Goal: Transaction & Acquisition: Purchase product/service

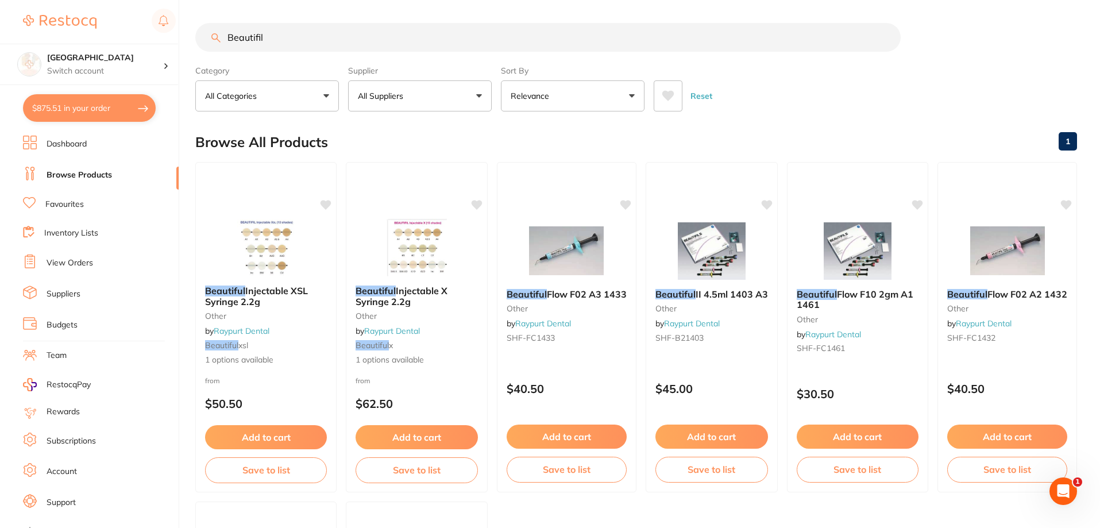
scroll to position [244, 0]
drag, startPoint x: 306, startPoint y: 38, endPoint x: 170, endPoint y: 28, distance: 136.0
click at [170, 28] on div "$875.51 Katoomba Dental Centre Switch account [GEOGRAPHIC_DATA] $875.51 in your…" at bounding box center [550, 264] width 1100 height 528
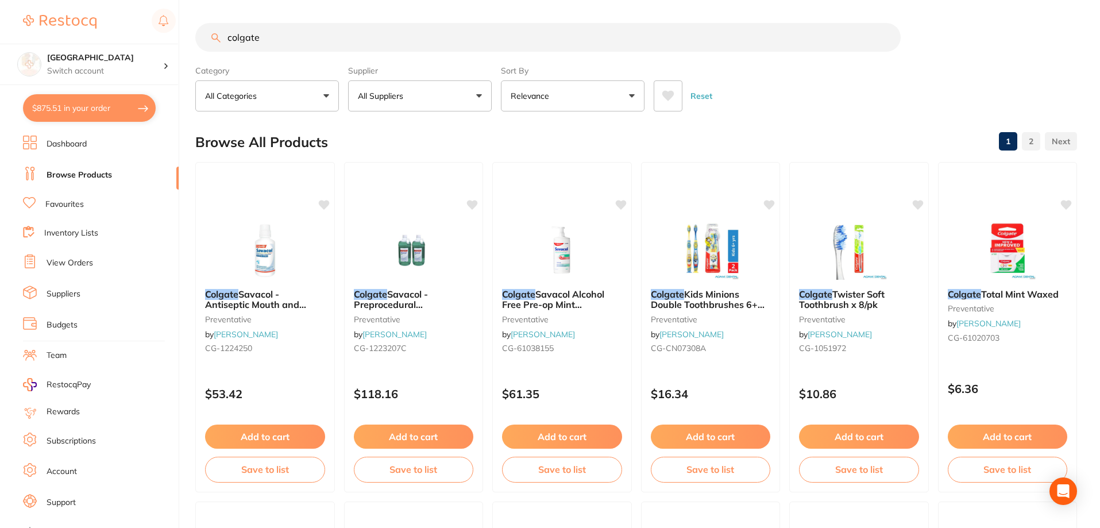
click at [668, 88] on button at bounding box center [668, 95] width 29 height 31
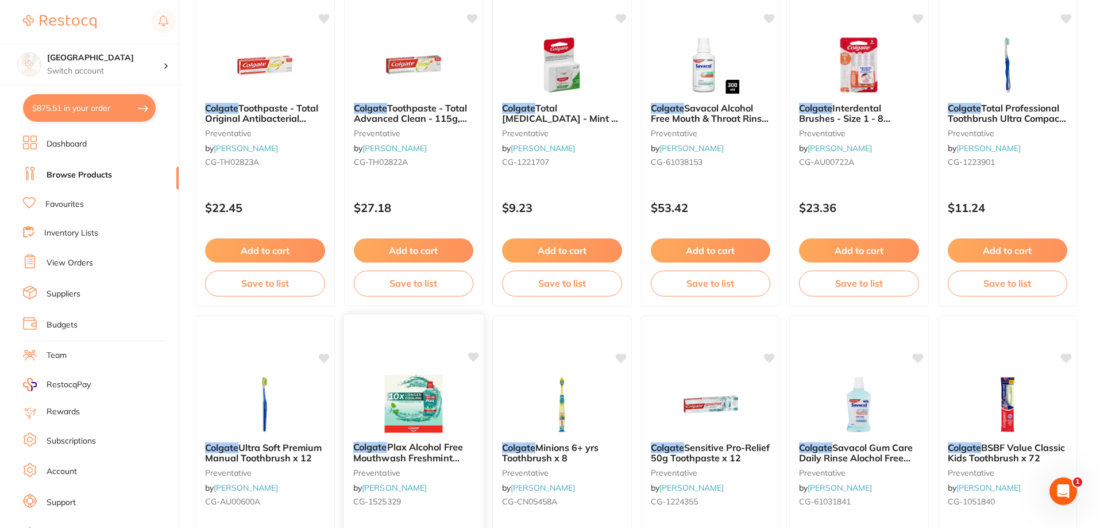
scroll to position [861, 0]
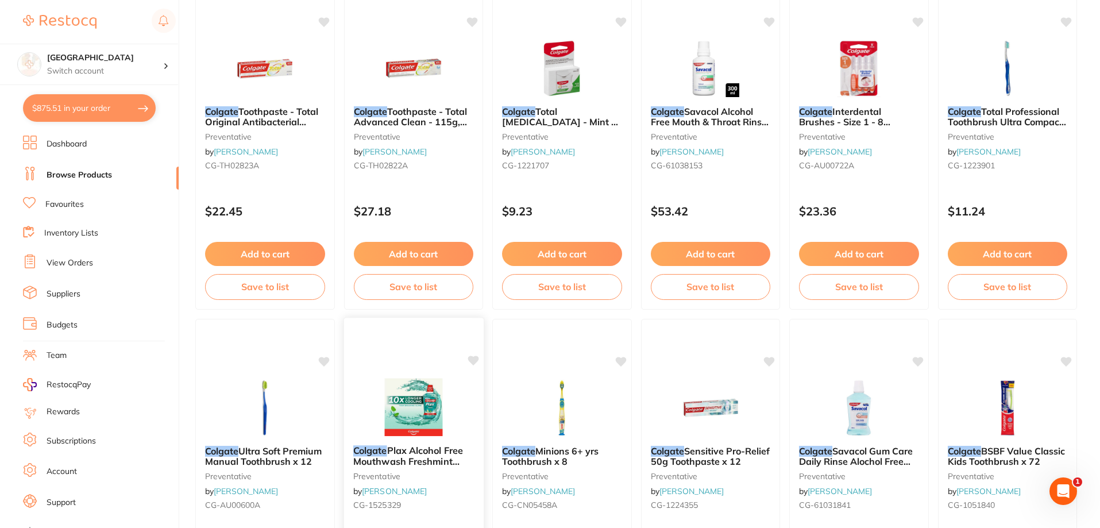
click at [430, 389] on img at bounding box center [413, 407] width 75 height 58
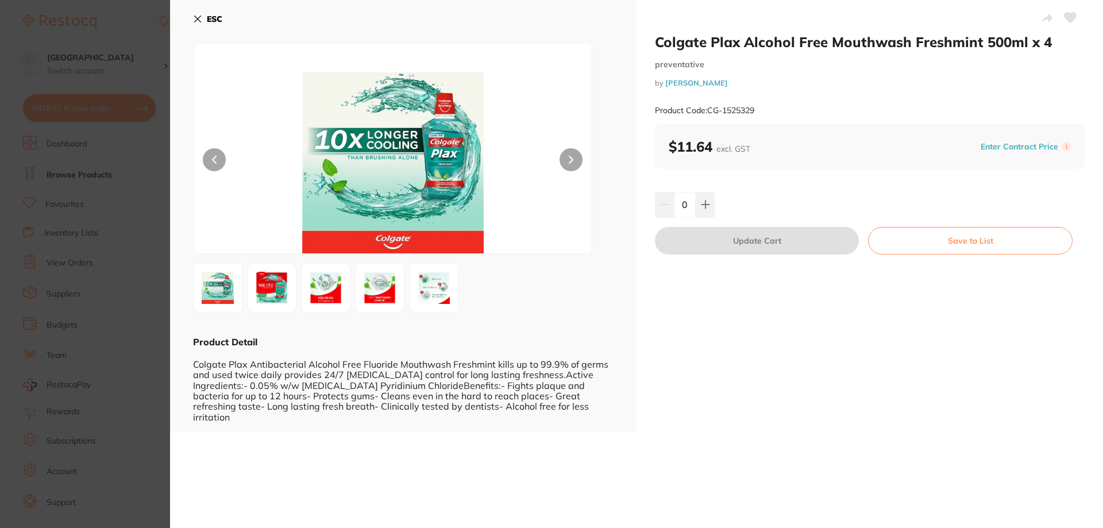
click at [202, 20] on button "ESC" at bounding box center [207, 19] width 29 height 20
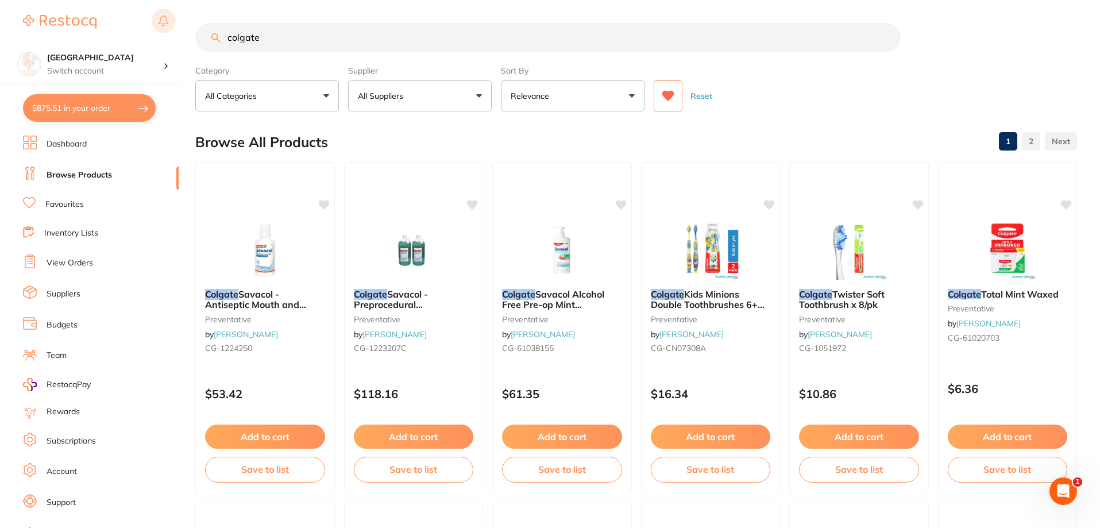
drag, startPoint x: 289, startPoint y: 36, endPoint x: 158, endPoint y: 34, distance: 131.0
click at [162, 36] on div "$875.51 Katoomba Dental Centre Switch account [GEOGRAPHIC_DATA] $875.51 in your…" at bounding box center [550, 264] width 1100 height 528
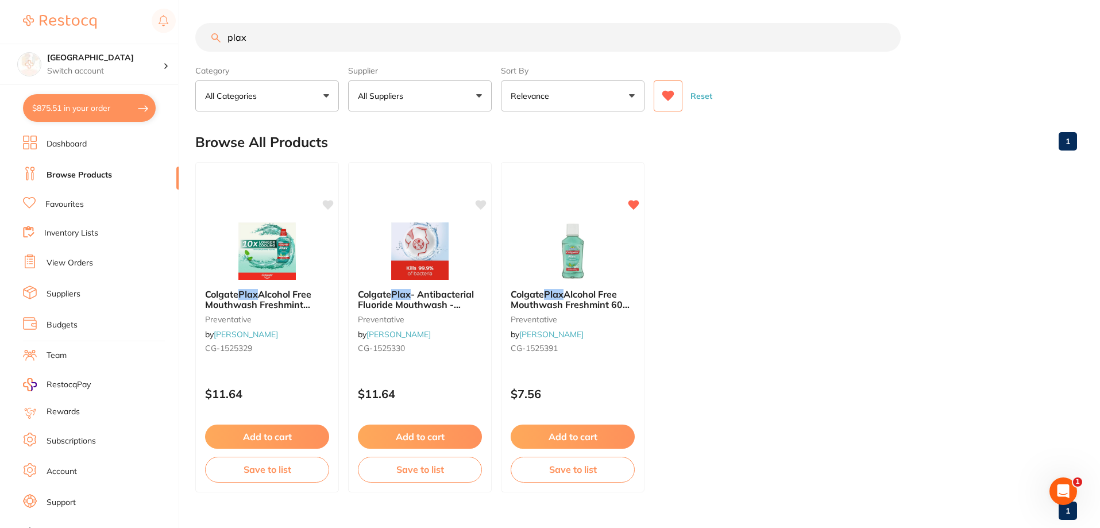
click at [666, 92] on icon at bounding box center [668, 96] width 12 height 10
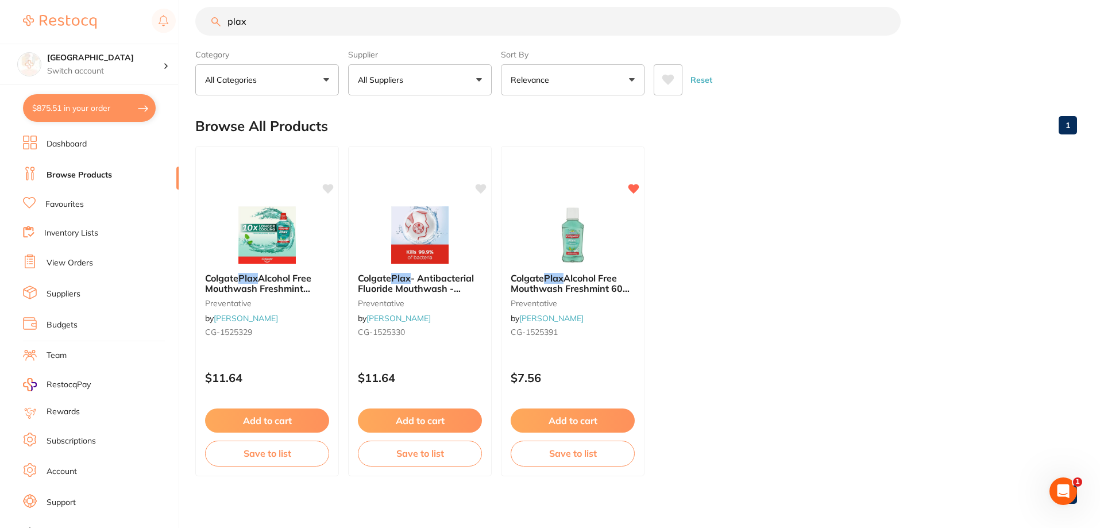
scroll to position [24, 0]
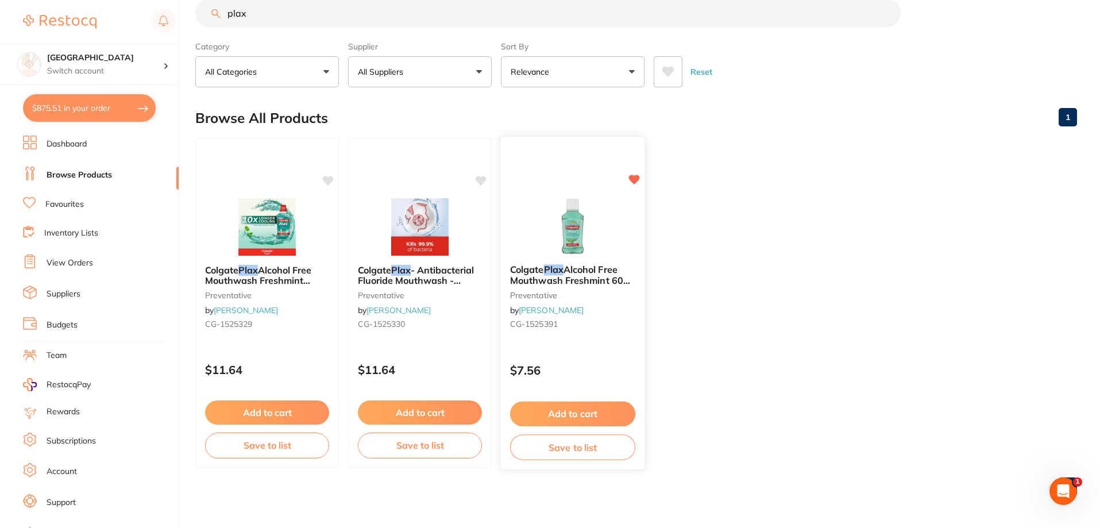
click at [584, 241] on img at bounding box center [572, 226] width 75 height 58
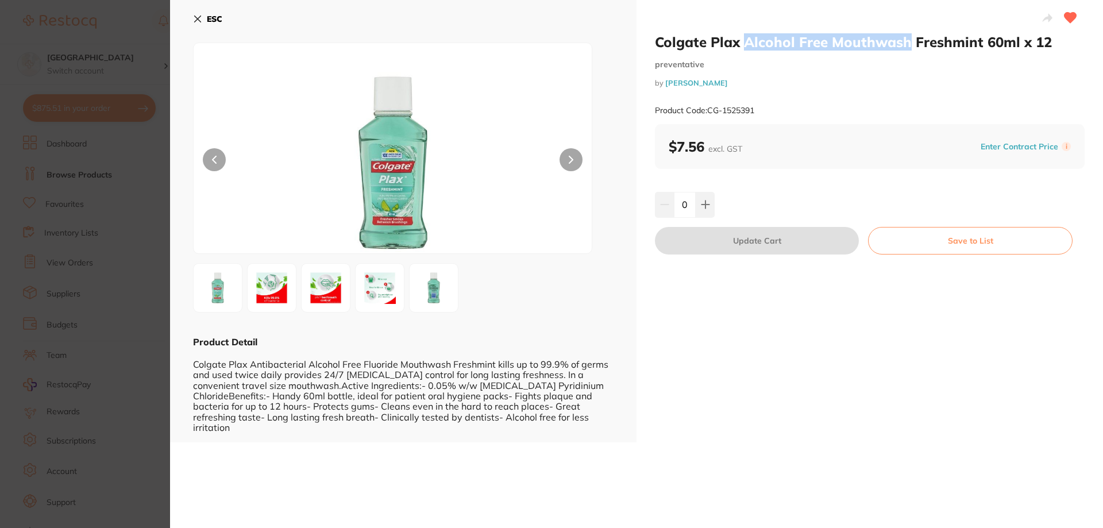
drag, startPoint x: 773, startPoint y: 47, endPoint x: 906, endPoint y: 45, distance: 133.2
click at [906, 45] on h2 "Colgate Plax Alcohol Free Mouthwash Freshmint 60ml x 12" at bounding box center [870, 41] width 430 height 17
copy h2 "Alcohol Free Mouthwash"
click at [195, 16] on icon at bounding box center [198, 19] width 6 height 6
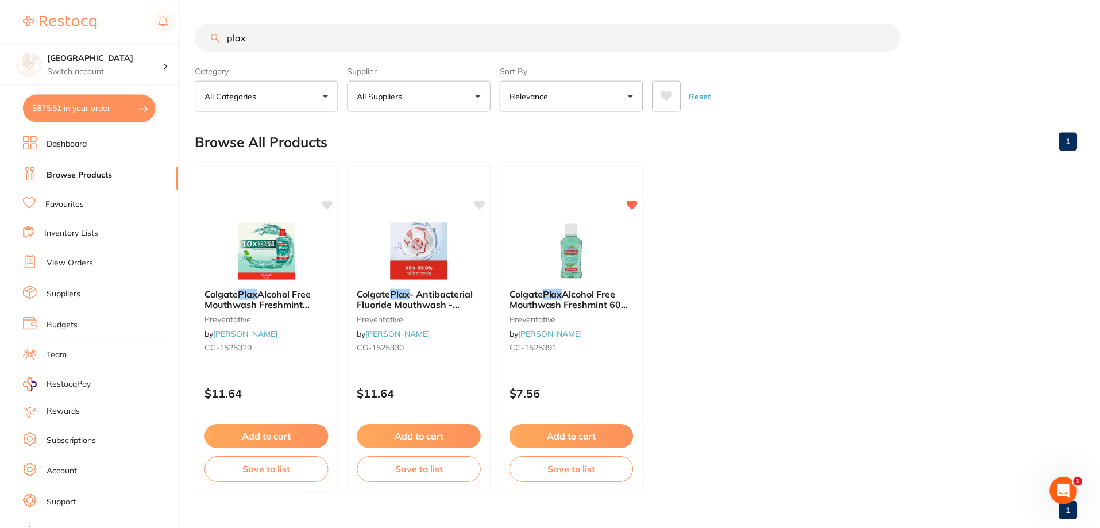
scroll to position [24, 0]
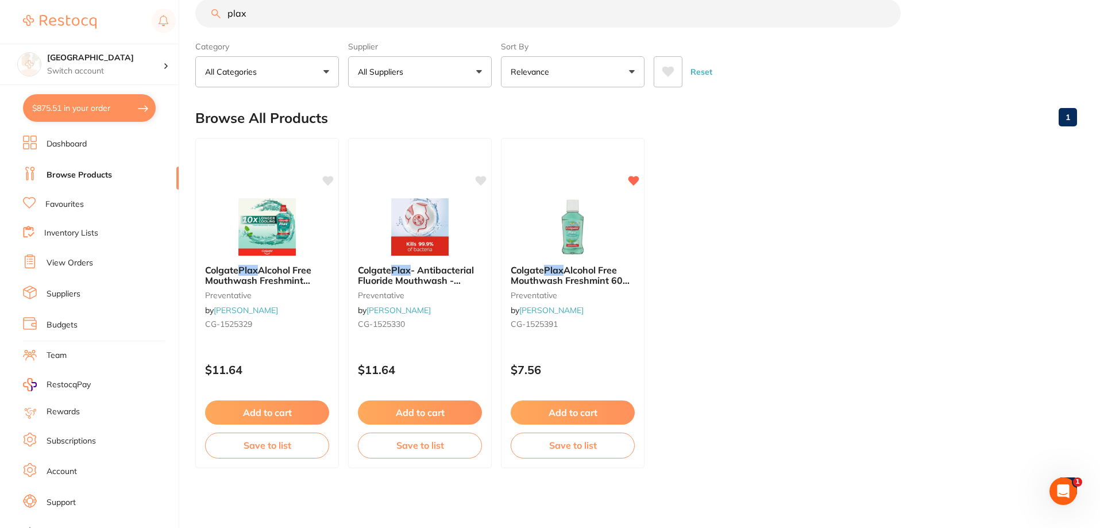
click at [115, 23] on div at bounding box center [99, 22] width 153 height 26
drag, startPoint x: 293, startPoint y: 19, endPoint x: 198, endPoint y: 14, distance: 96.0
click at [198, 14] on input "plax" at bounding box center [547, 13] width 705 height 29
paste input "Alcohol Free Mouthwash"
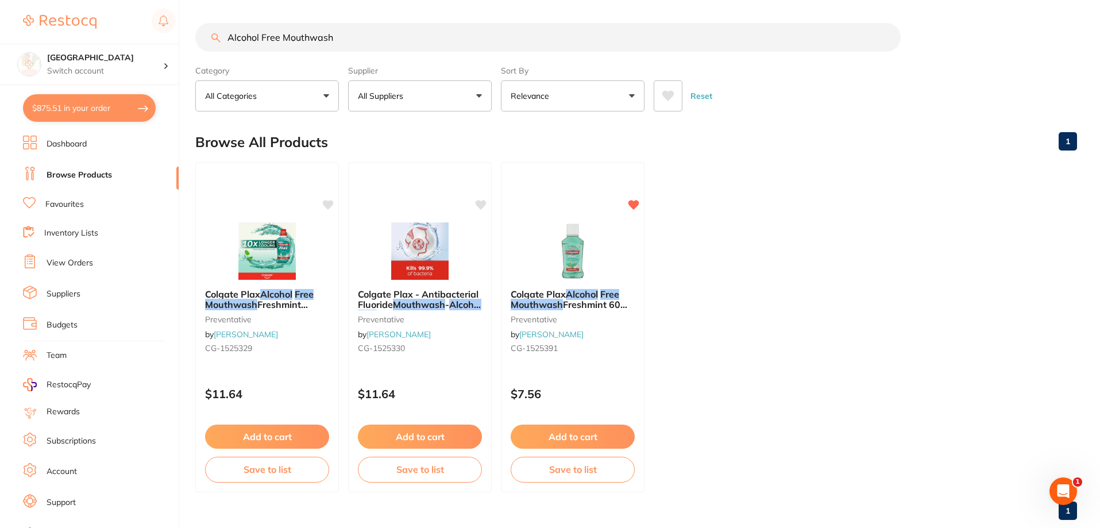
drag, startPoint x: 283, startPoint y: 38, endPoint x: 202, endPoint y: 36, distance: 81.6
click at [203, 38] on input "Alcohol Free Mouthwash" at bounding box center [547, 37] width 705 height 29
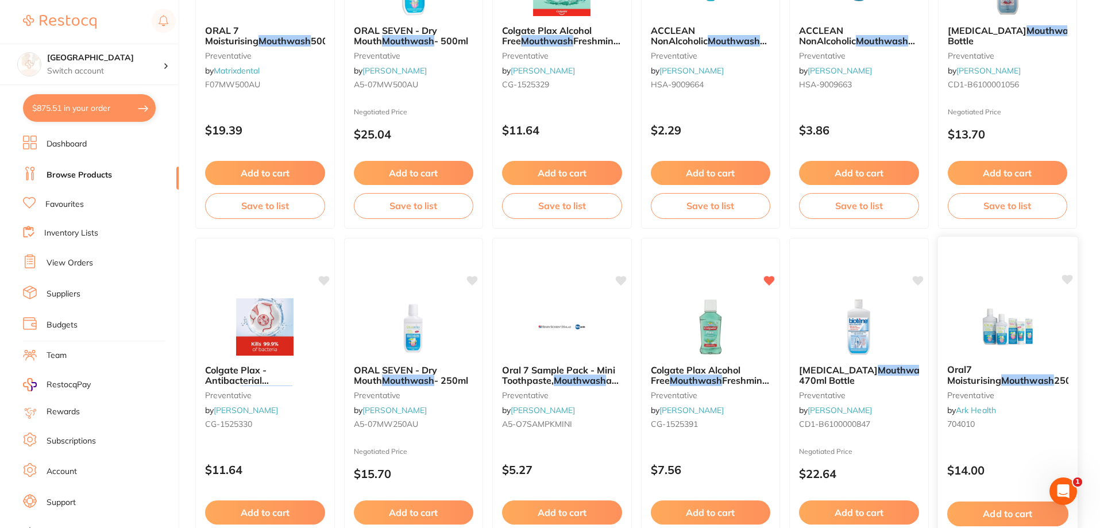
scroll to position [617, 0]
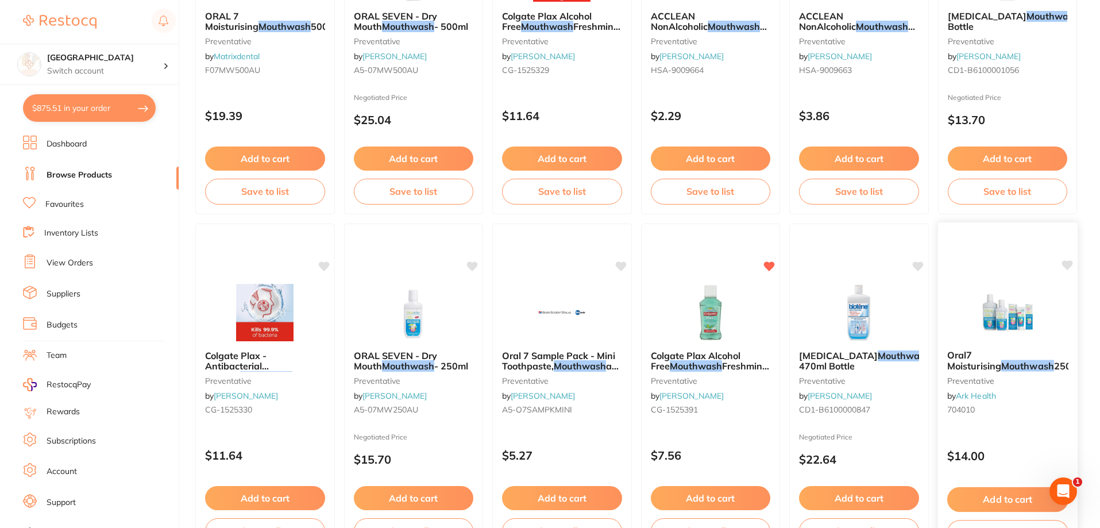
click at [1004, 322] on img at bounding box center [1006, 312] width 75 height 58
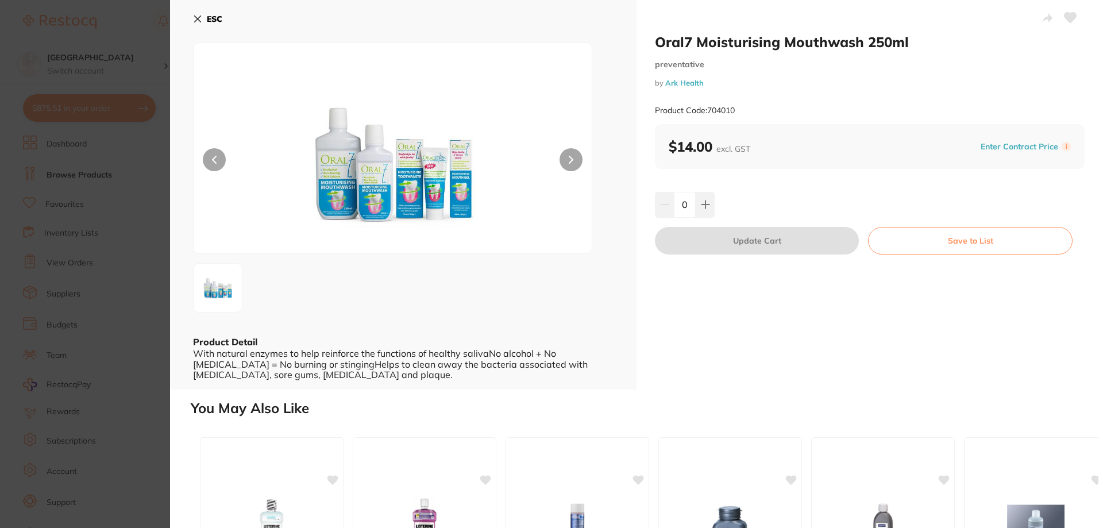
click at [198, 21] on icon at bounding box center [197, 18] width 9 height 9
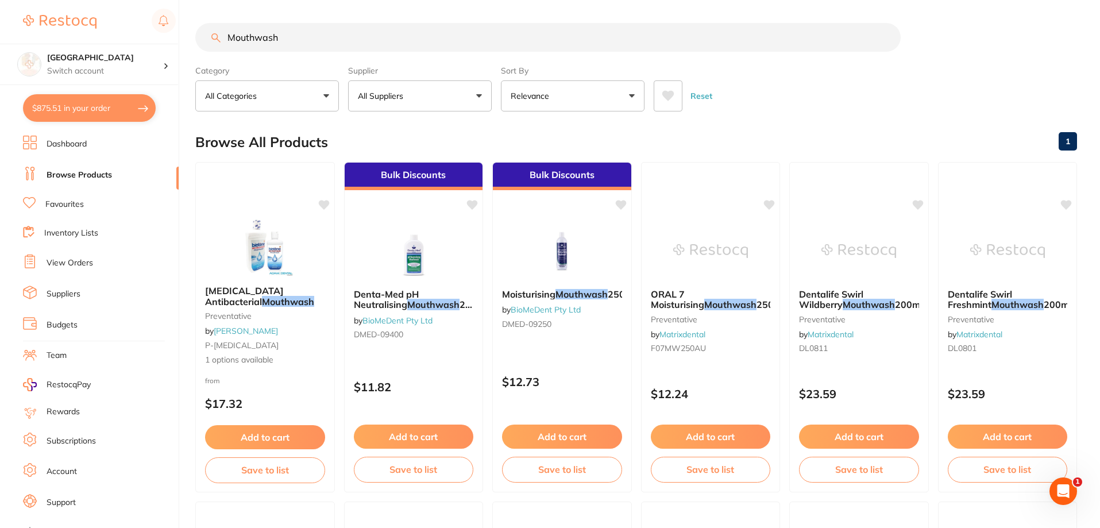
drag, startPoint x: 310, startPoint y: 39, endPoint x: 192, endPoint y: 29, distance: 118.2
click at [192, 29] on div "$875.51 Katoomba Dental Centre Switch account [GEOGRAPHIC_DATA] $875.51 in your…" at bounding box center [550, 264] width 1100 height 528
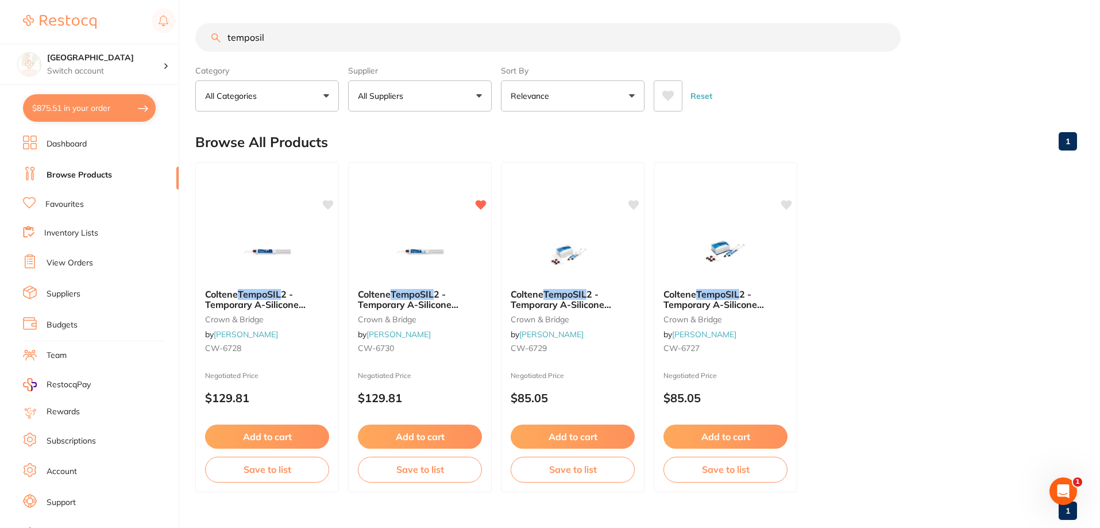
type input "temposil"
drag, startPoint x: 284, startPoint y: 42, endPoint x: 176, endPoint y: 31, distance: 108.5
click at [176, 31] on div "$875.51 Katoomba Dental Centre Switch account [GEOGRAPHIC_DATA] $875.51 in your…" at bounding box center [550, 264] width 1100 height 528
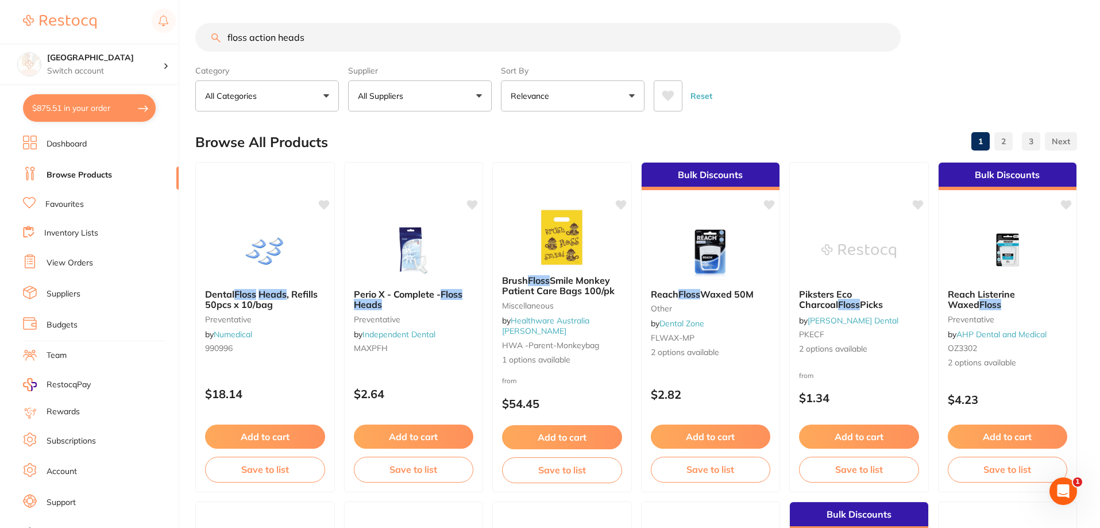
drag, startPoint x: 278, startPoint y: 37, endPoint x: 169, endPoint y: 37, distance: 109.1
click at [176, 38] on div "$875.51 Katoomba Dental Centre Switch account [GEOGRAPHIC_DATA] $875.51 in your…" at bounding box center [550, 264] width 1100 height 528
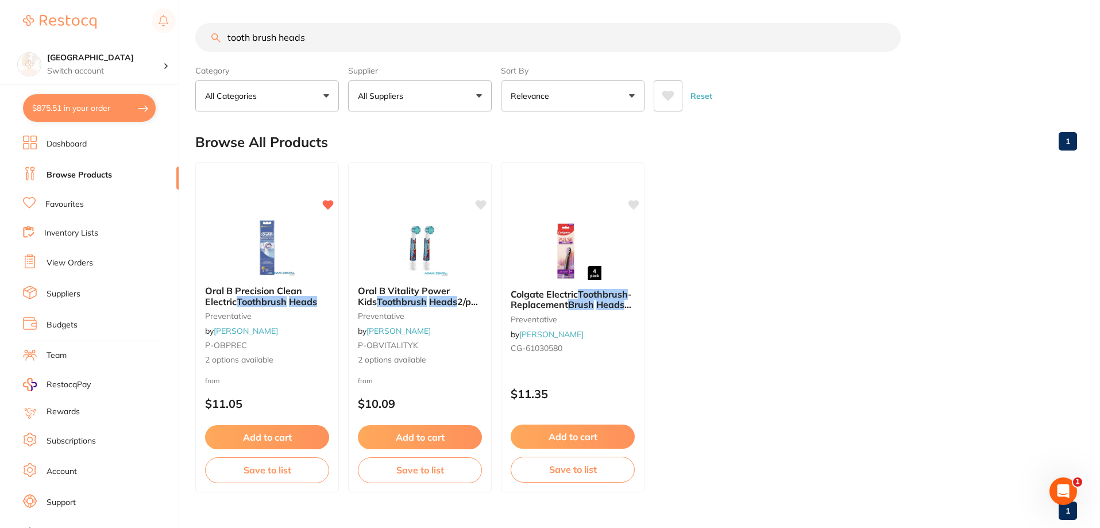
click at [265, 231] on img at bounding box center [267, 247] width 75 height 57
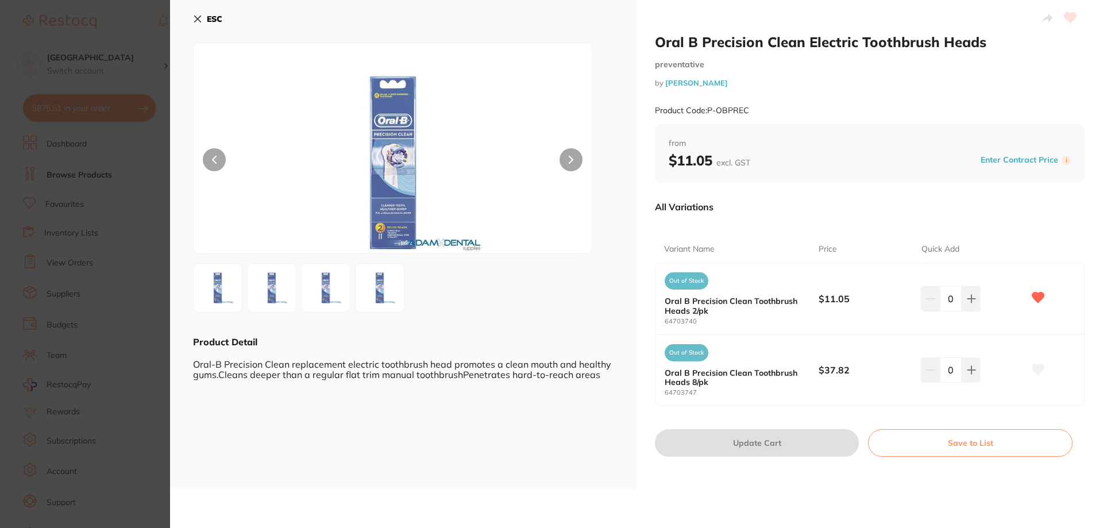
click at [199, 21] on icon at bounding box center [198, 19] width 6 height 6
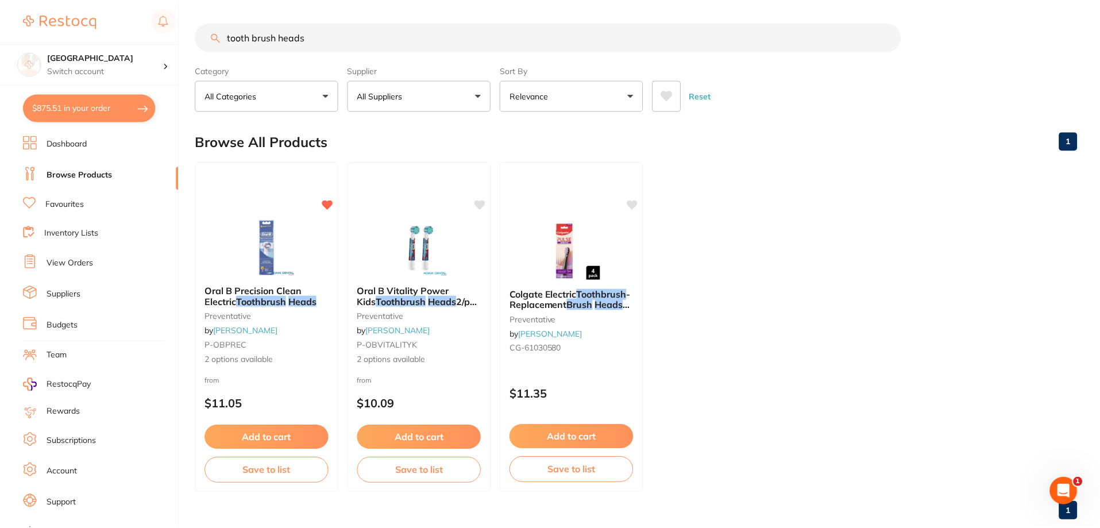
scroll to position [3, 0]
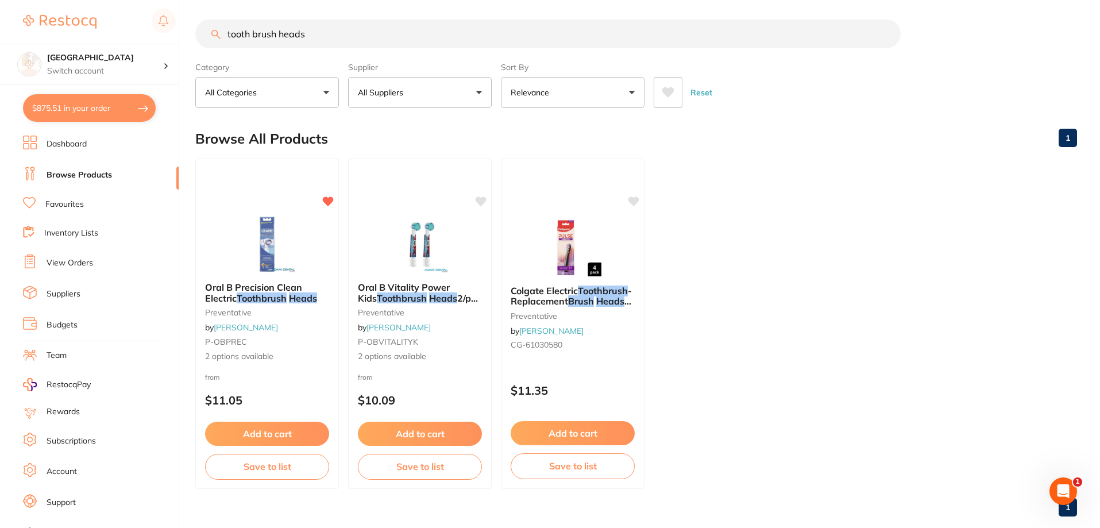
click at [227, 32] on input "tooth brush heads" at bounding box center [547, 34] width 705 height 29
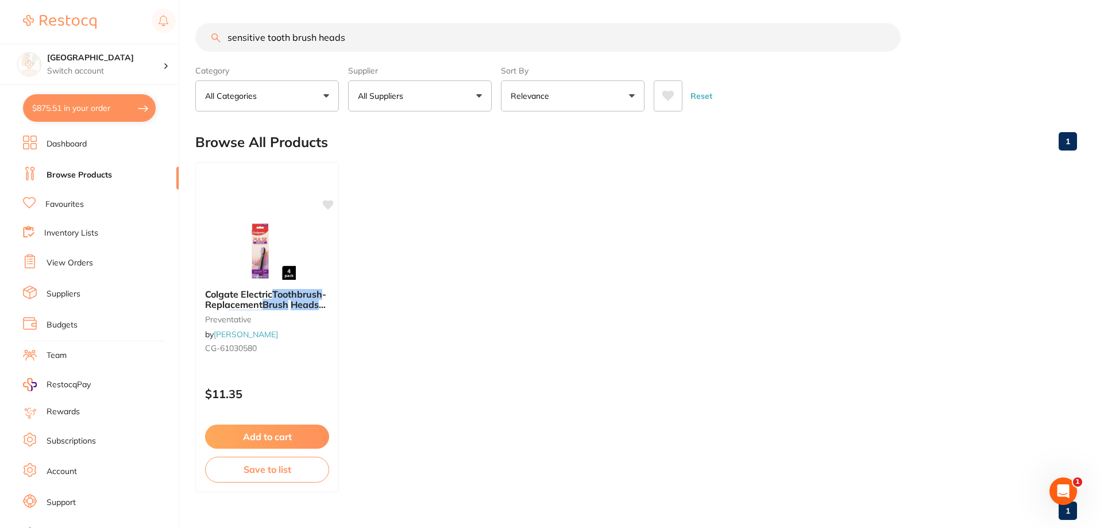
scroll to position [0, 0]
click at [380, 36] on input "sensitive tooth brush heads" at bounding box center [547, 37] width 705 height 29
drag, startPoint x: 314, startPoint y: 37, endPoint x: 269, endPoint y: 44, distance: 45.8
click at [269, 44] on input "sensitive tooth brush heads" at bounding box center [547, 37] width 705 height 29
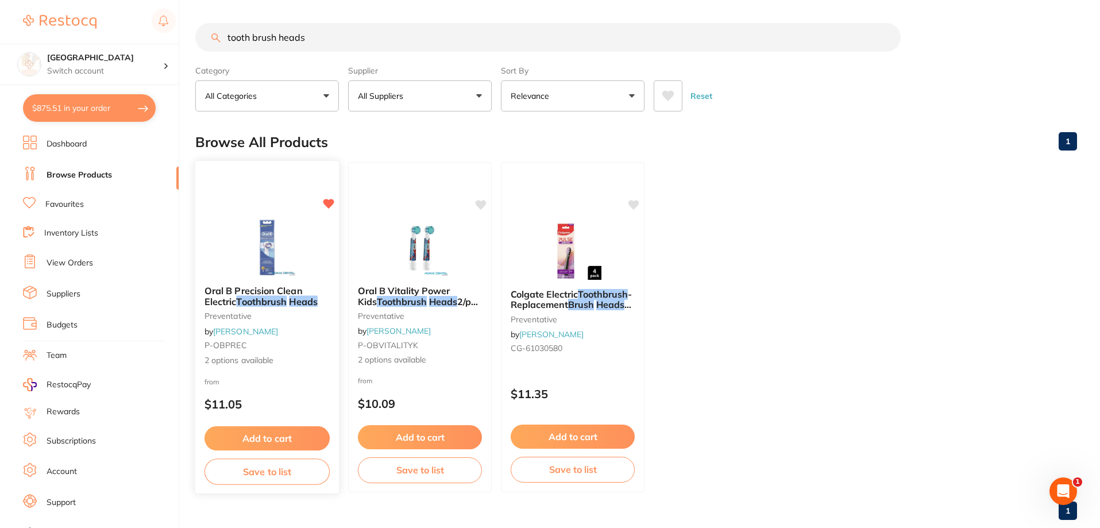
scroll to position [0, 0]
drag, startPoint x: 341, startPoint y: 39, endPoint x: 173, endPoint y: 27, distance: 168.7
click at [173, 28] on div "$875.51 Katoomba Dental Centre Switch account [GEOGRAPHIC_DATA] $875.51 in your…" at bounding box center [550, 264] width 1100 height 528
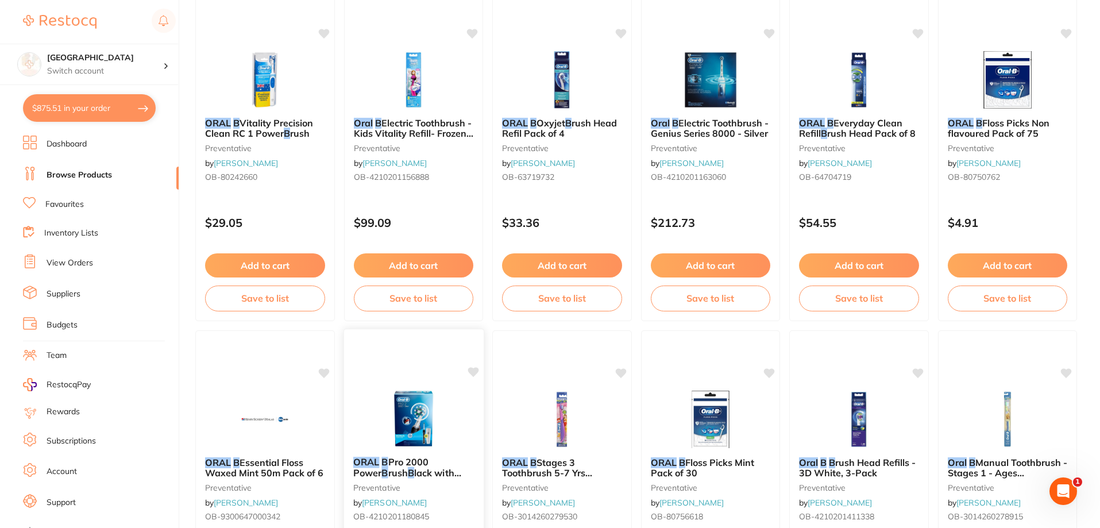
scroll to position [1235, 0]
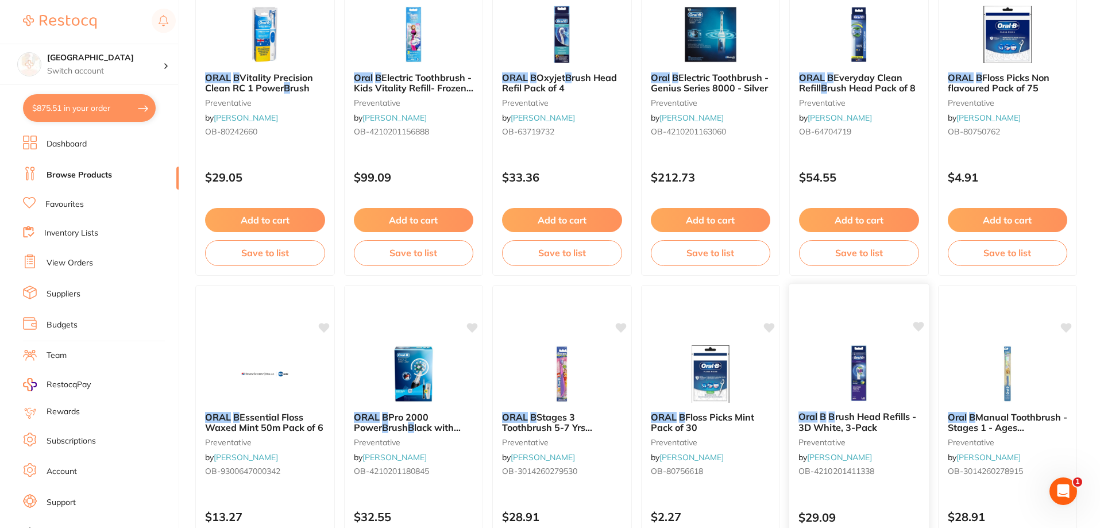
click at [867, 370] on img at bounding box center [858, 373] width 75 height 58
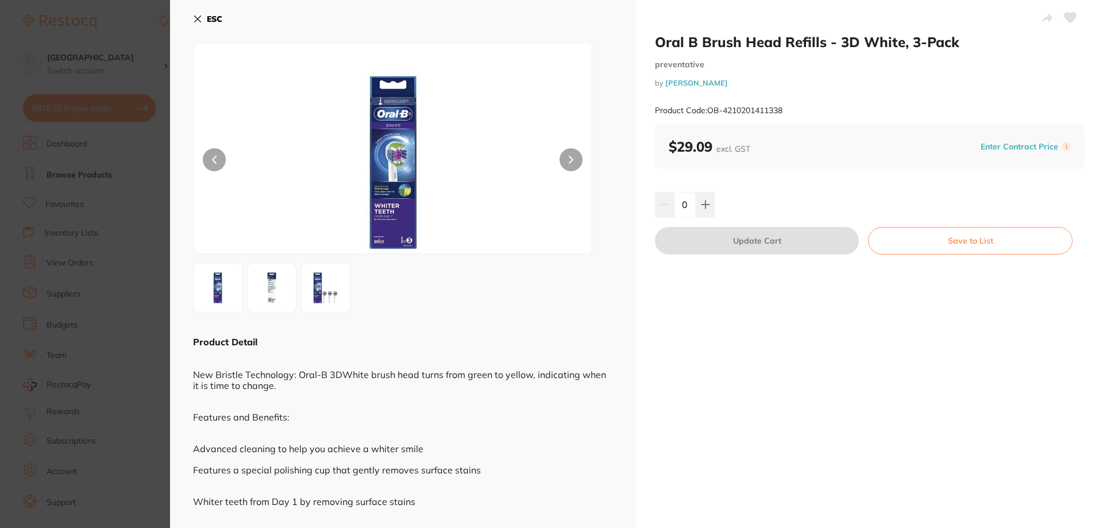
drag, startPoint x: 211, startPoint y: 17, endPoint x: 724, endPoint y: 260, distance: 567.7
click at [211, 16] on b "ESC" at bounding box center [215, 19] width 16 height 10
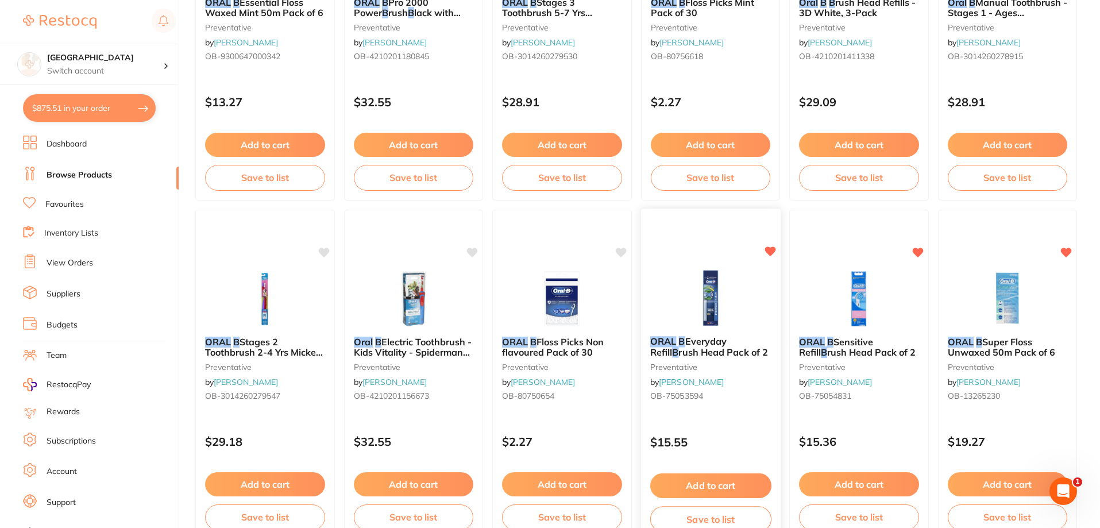
scroll to position [1651, 0]
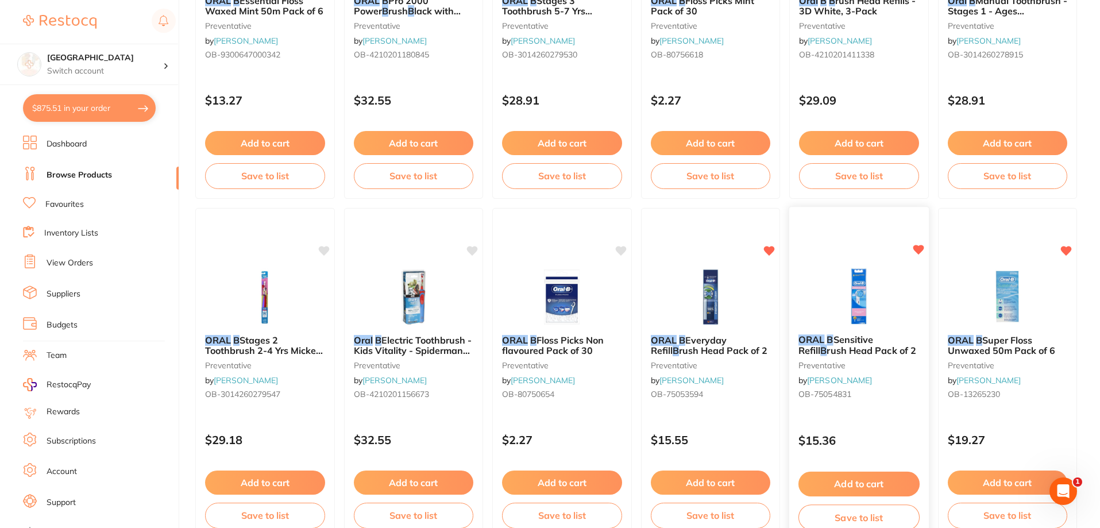
click at [860, 291] on img at bounding box center [858, 296] width 75 height 58
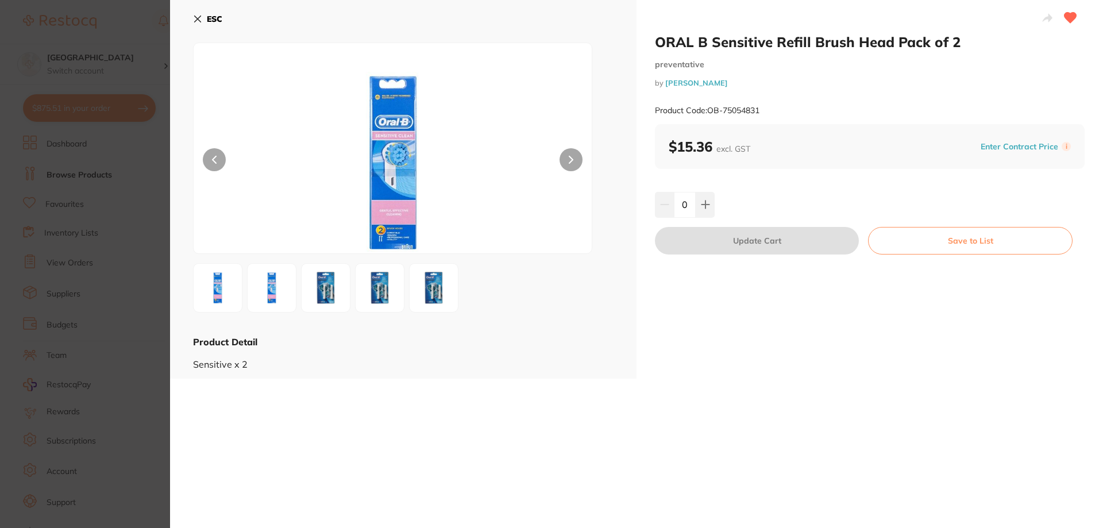
click at [193, 16] on icon at bounding box center [197, 18] width 9 height 9
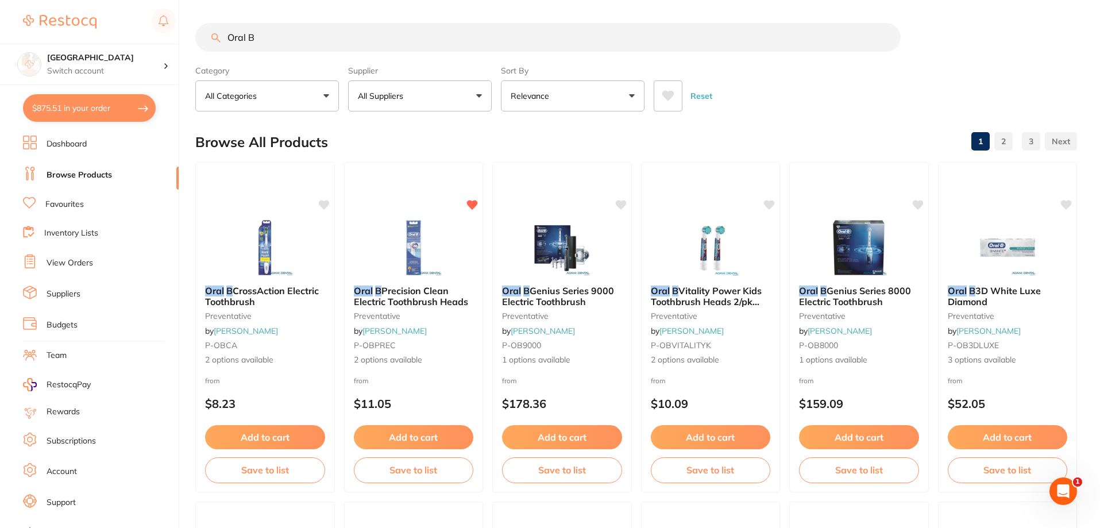
drag, startPoint x: 312, startPoint y: 40, endPoint x: 183, endPoint y: 29, distance: 129.7
click at [185, 29] on div "$875.51 Katoomba Dental Centre Switch account [GEOGRAPHIC_DATA] $875.51 in your…" at bounding box center [550, 264] width 1100 height 528
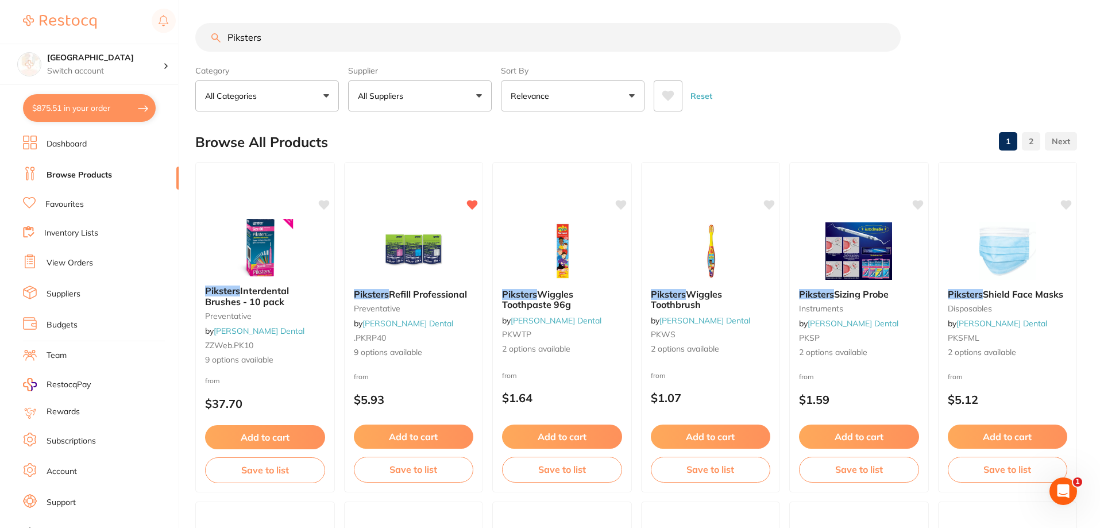
drag, startPoint x: 682, startPoint y: 93, endPoint x: 676, endPoint y: 92, distance: 6.3
click at [681, 93] on div "Reset" at bounding box center [861, 91] width 414 height 40
click at [671, 90] on icon at bounding box center [668, 95] width 13 height 11
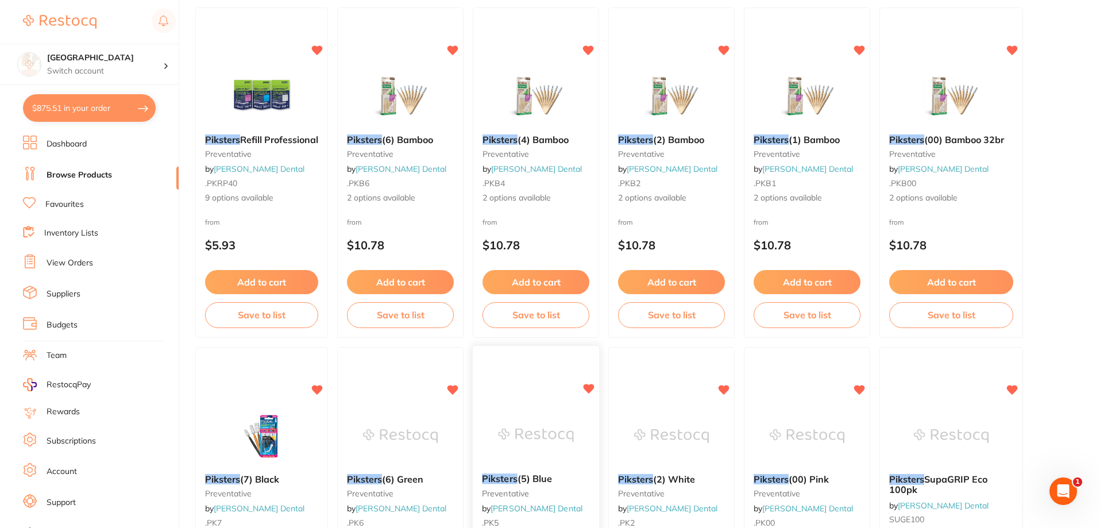
scroll to position [148, 0]
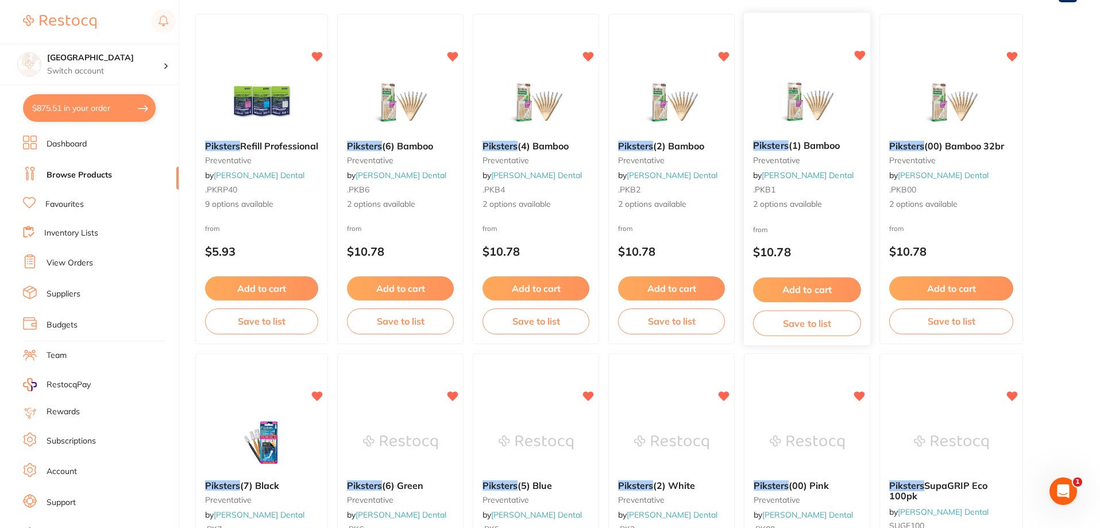
click at [806, 141] on span "(1) Bamboo" at bounding box center [814, 145] width 52 height 11
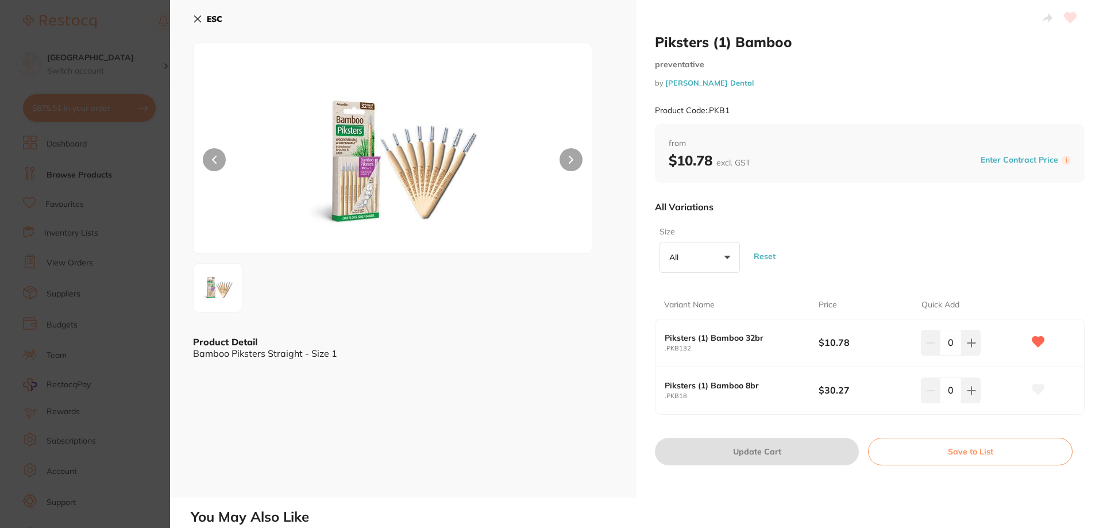
click at [200, 17] on icon at bounding box center [197, 18] width 9 height 9
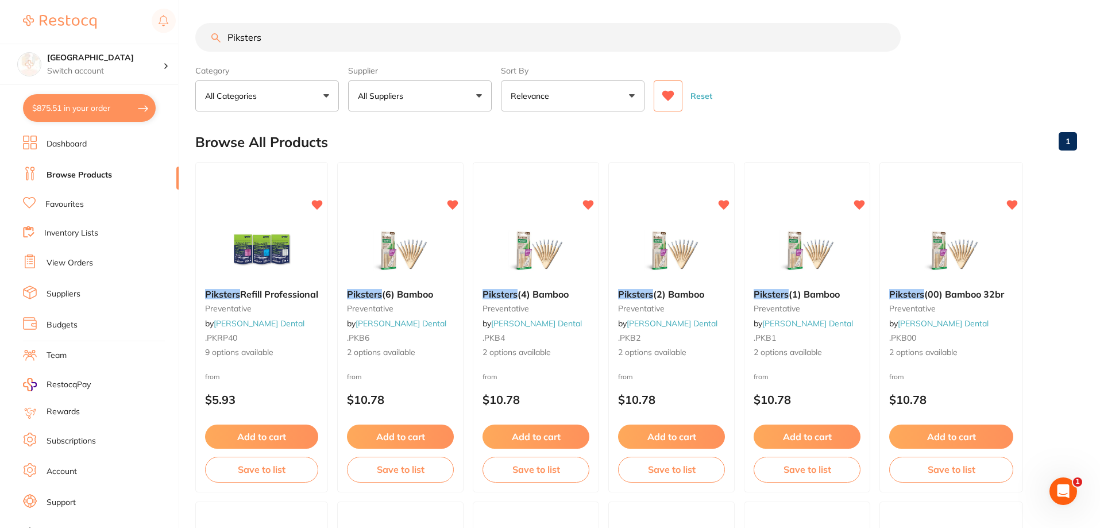
click at [664, 102] on button at bounding box center [668, 95] width 29 height 31
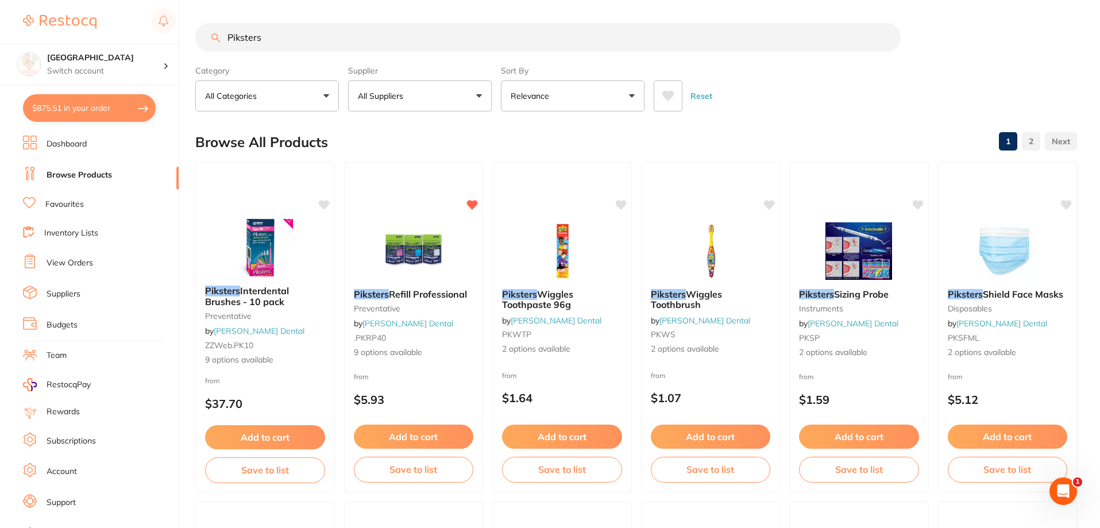
click at [312, 33] on input "Piksters" at bounding box center [547, 37] width 705 height 29
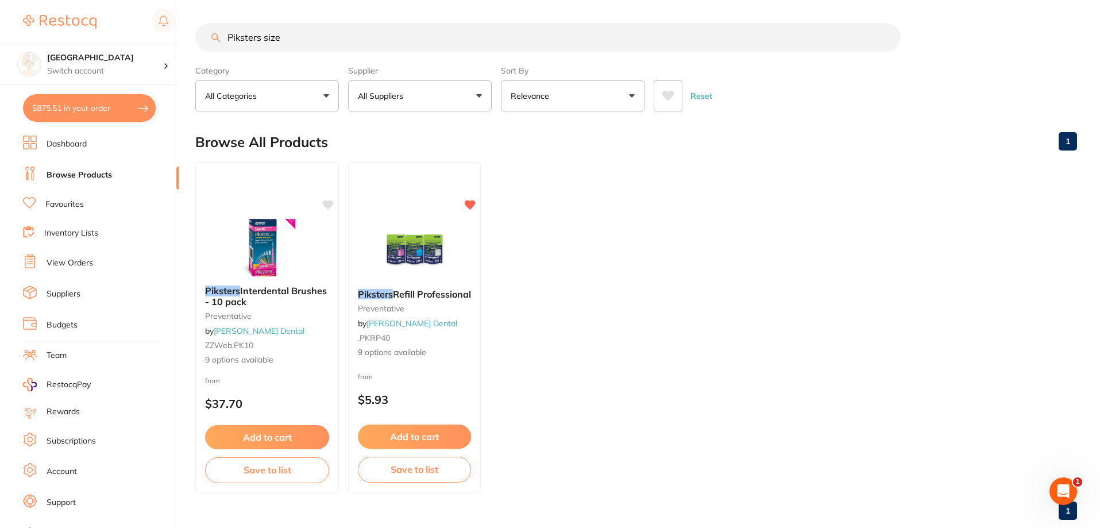
type input "Piksters size 1"
click at [266, 291] on span "Interdental Brushes -" at bounding box center [265, 296] width 123 height 22
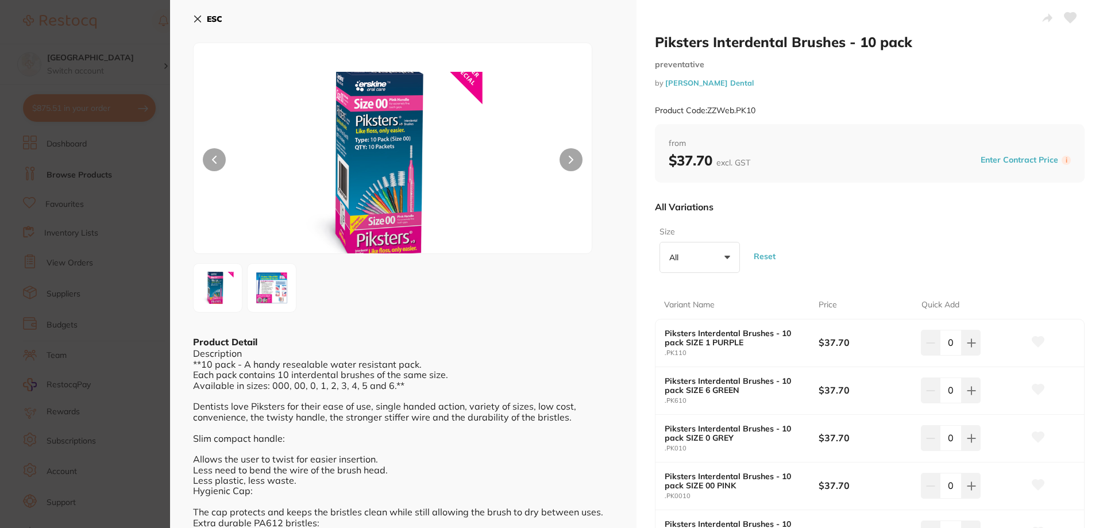
click at [217, 18] on b "ESC" at bounding box center [215, 19] width 16 height 10
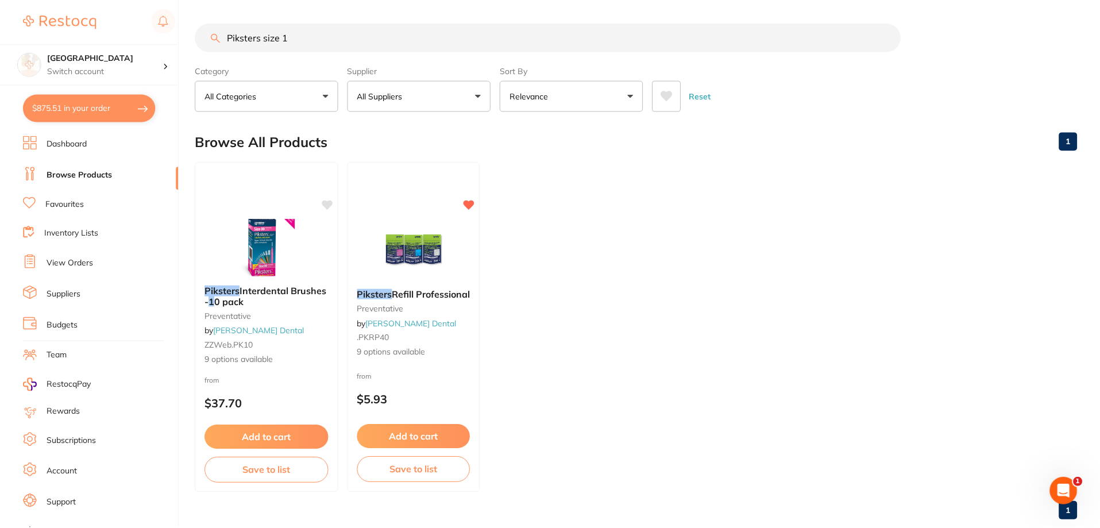
scroll to position [2, 0]
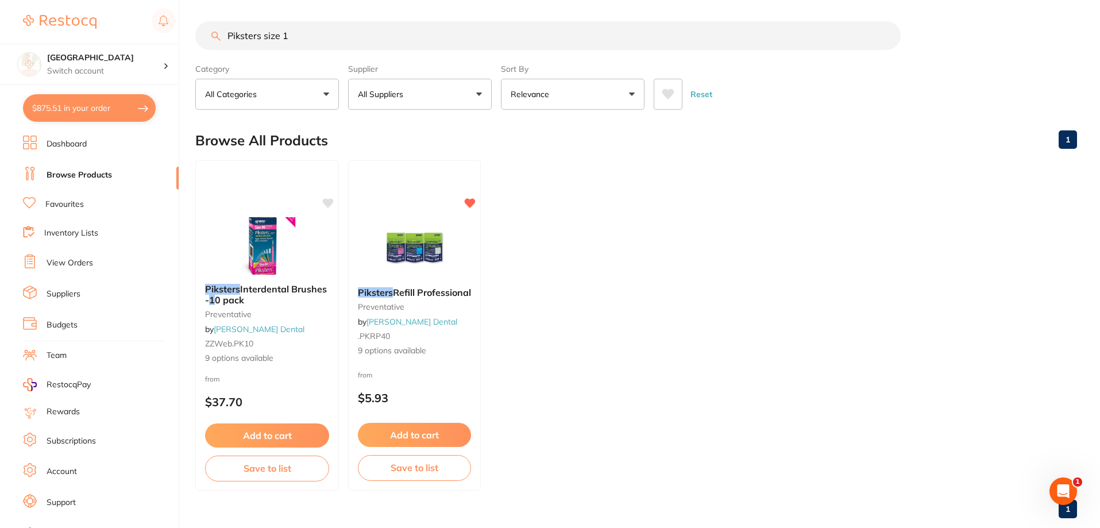
click at [381, 96] on p "All Suppliers" at bounding box center [383, 93] width 50 height 11
click at [412, 195] on p "[PERSON_NAME] Dental" at bounding box center [429, 194] width 83 height 21
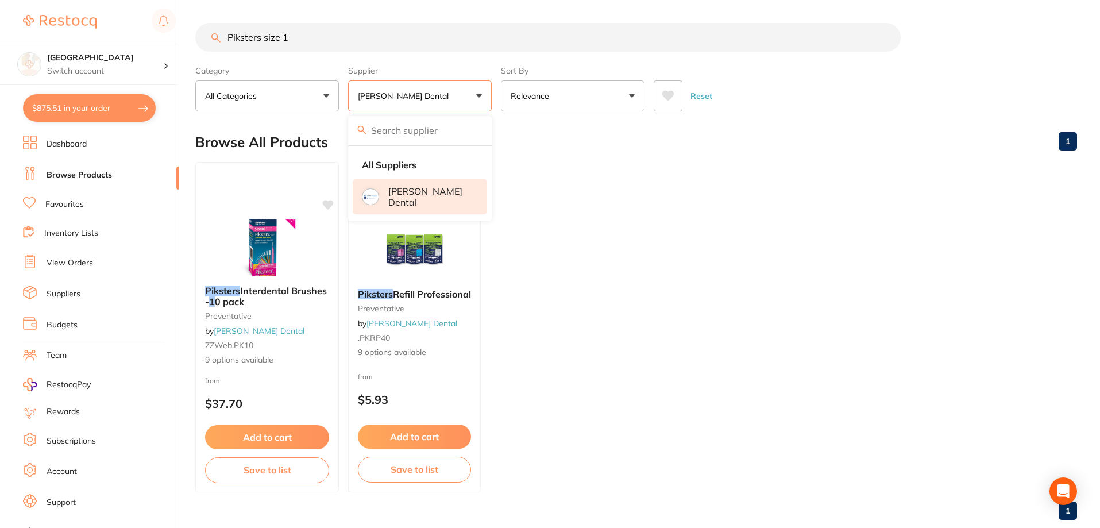
click at [307, 37] on input "Piksters size 1" at bounding box center [547, 37] width 705 height 29
click at [280, 38] on input "Piksters size 1" at bounding box center [547, 37] width 705 height 29
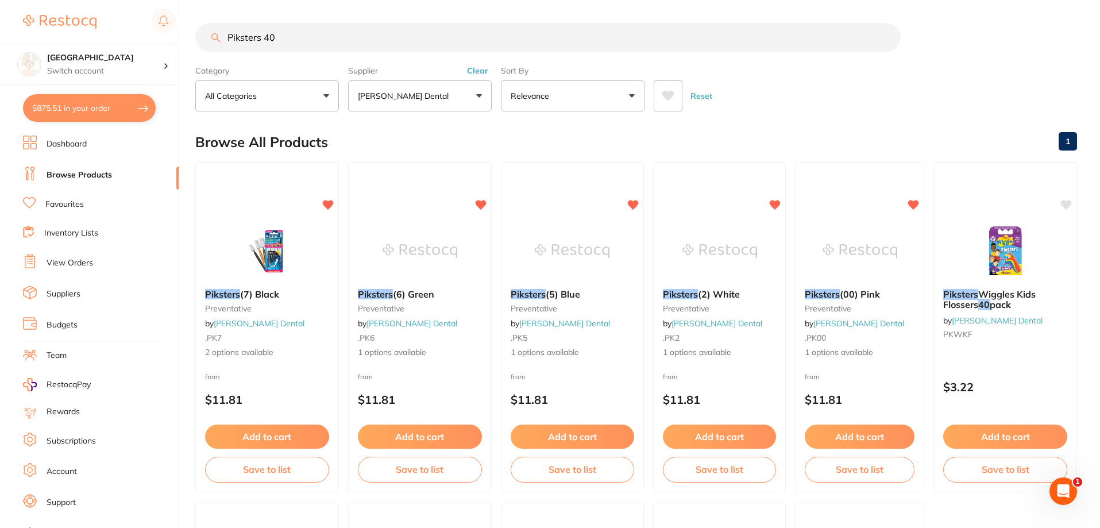
drag, startPoint x: 261, startPoint y: 38, endPoint x: 210, endPoint y: 29, distance: 52.0
click at [212, 29] on input "Piksters 40" at bounding box center [547, 37] width 705 height 29
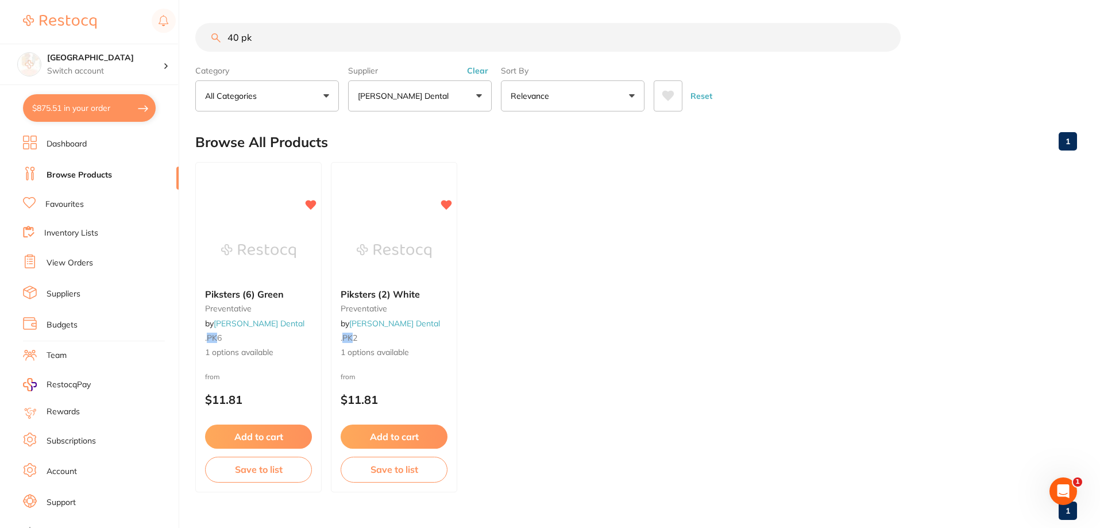
drag, startPoint x: 254, startPoint y: 38, endPoint x: 224, endPoint y: 34, distance: 30.8
click at [224, 34] on input "40 pk" at bounding box center [547, 37] width 705 height 29
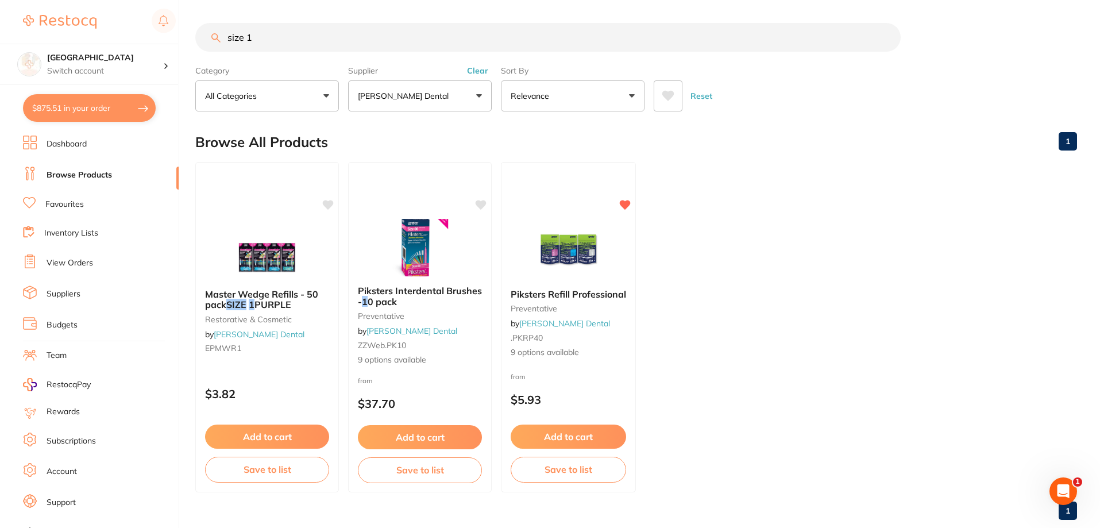
click at [664, 95] on icon at bounding box center [668, 96] width 12 height 10
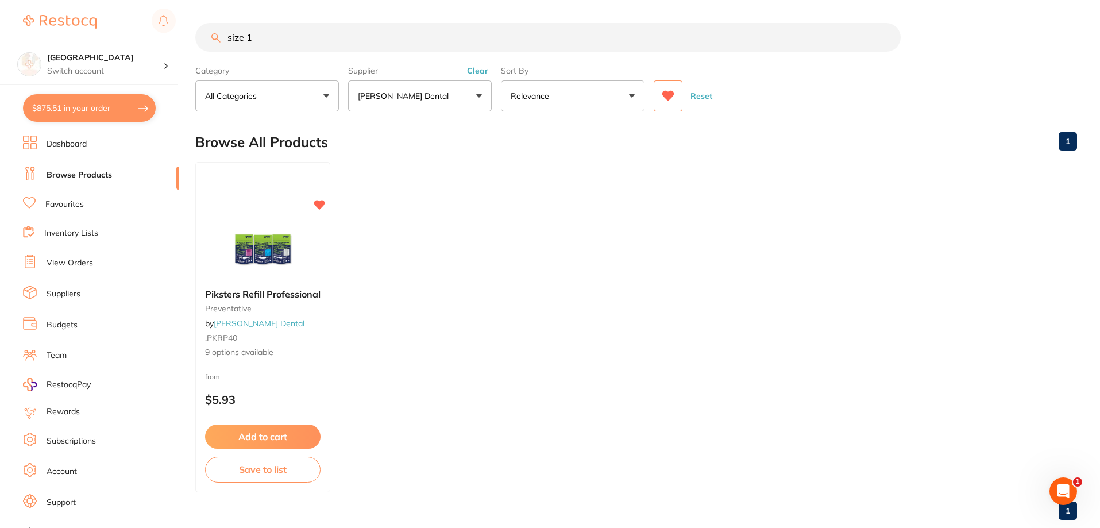
drag, startPoint x: 256, startPoint y: 37, endPoint x: 207, endPoint y: 36, distance: 49.4
click at [207, 36] on input "size 1" at bounding box center [547, 37] width 705 height 29
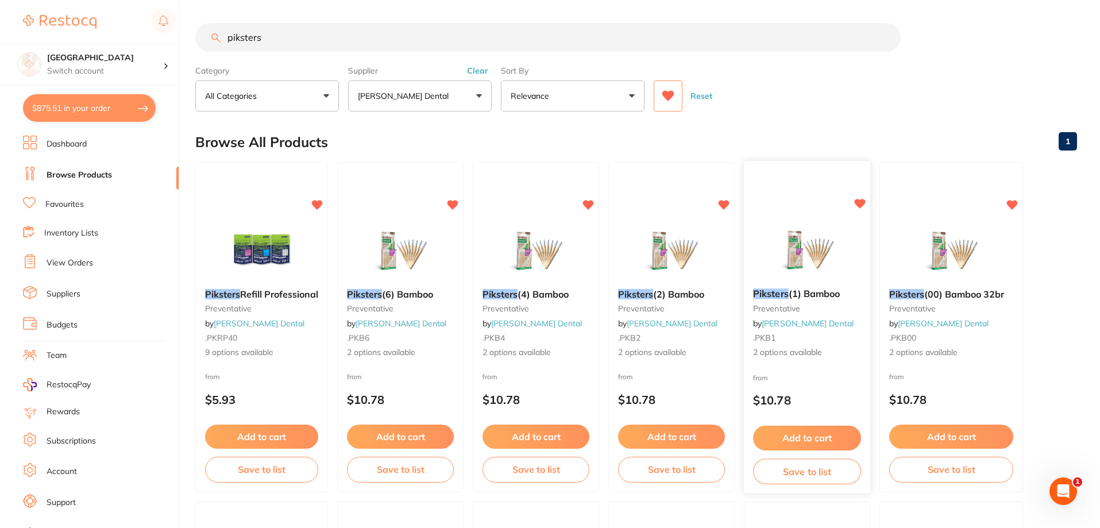
type input "piksters"
click at [819, 255] on img at bounding box center [806, 250] width 75 height 58
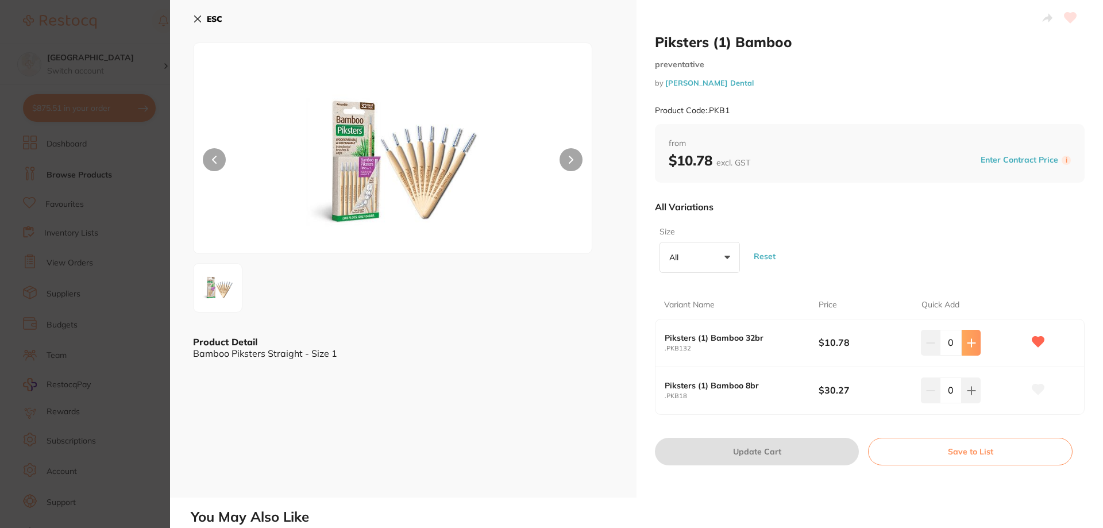
click at [968, 338] on icon at bounding box center [970, 342] width 9 height 9
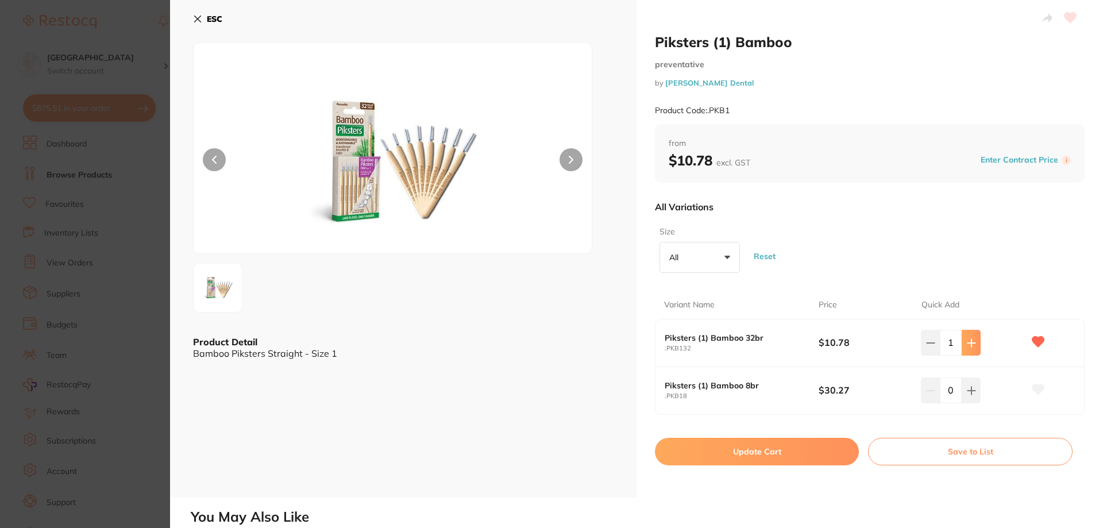
click at [968, 338] on icon at bounding box center [970, 342] width 9 height 9
click at [973, 342] on icon at bounding box center [970, 342] width 7 height 7
type input "5"
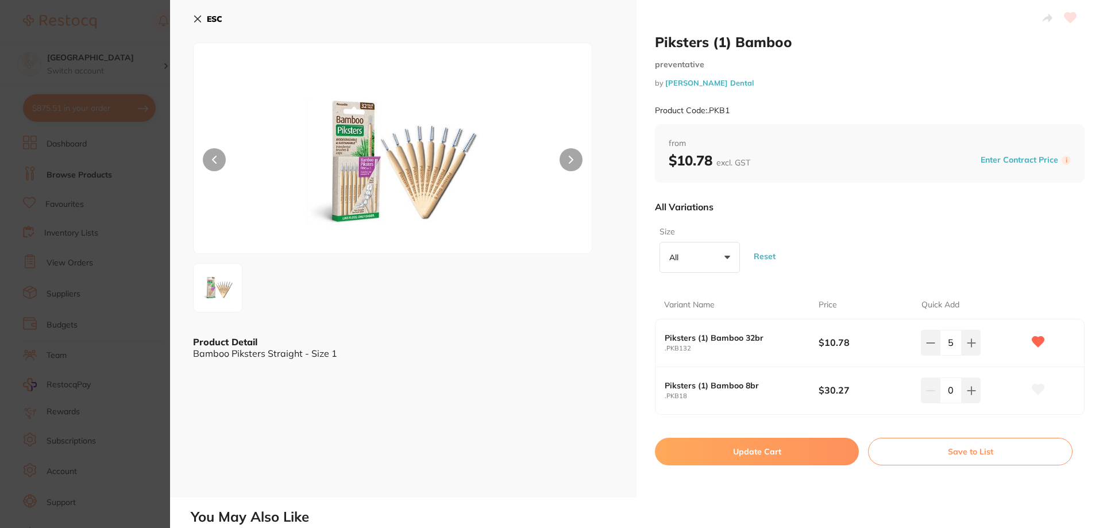
drag, startPoint x: 778, startPoint y: 444, endPoint x: 759, endPoint y: 428, distance: 24.9
click at [777, 444] on button "Update Cart" at bounding box center [757, 452] width 204 height 28
checkbox input "false"
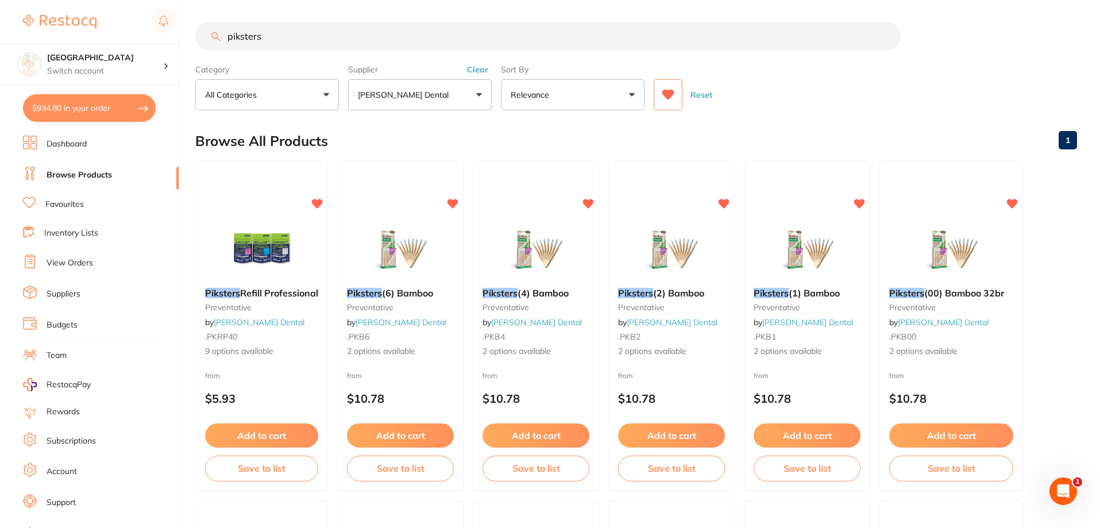
drag, startPoint x: 299, startPoint y: 33, endPoint x: 183, endPoint y: 24, distance: 116.4
click at [185, 25] on div "$934.80 Katoomba Dental Centre Switch account Katoomba Dental Centre $934.80 in…" at bounding box center [550, 263] width 1100 height 528
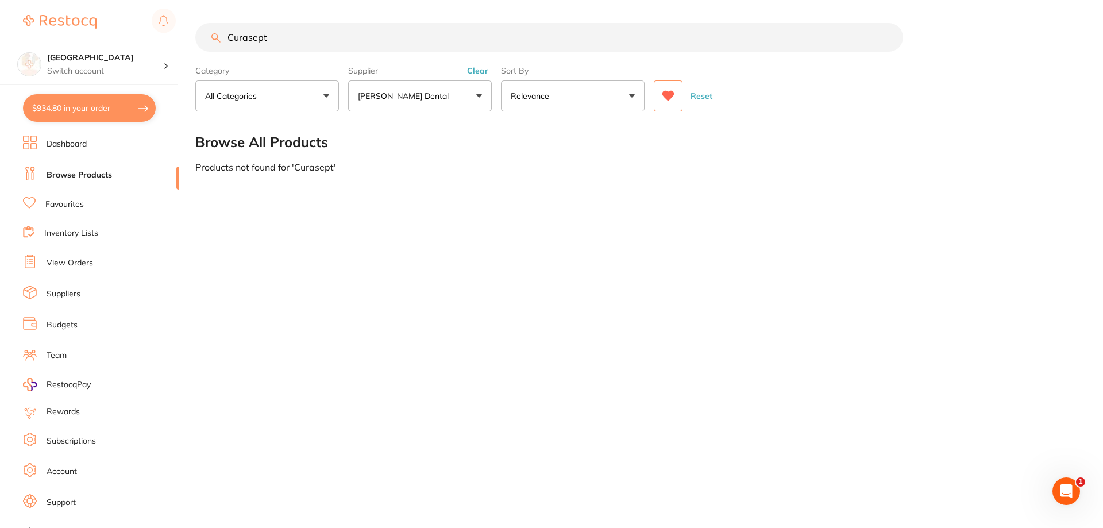
type input "Curasept"
click at [477, 69] on button "Clear" at bounding box center [477, 70] width 28 height 10
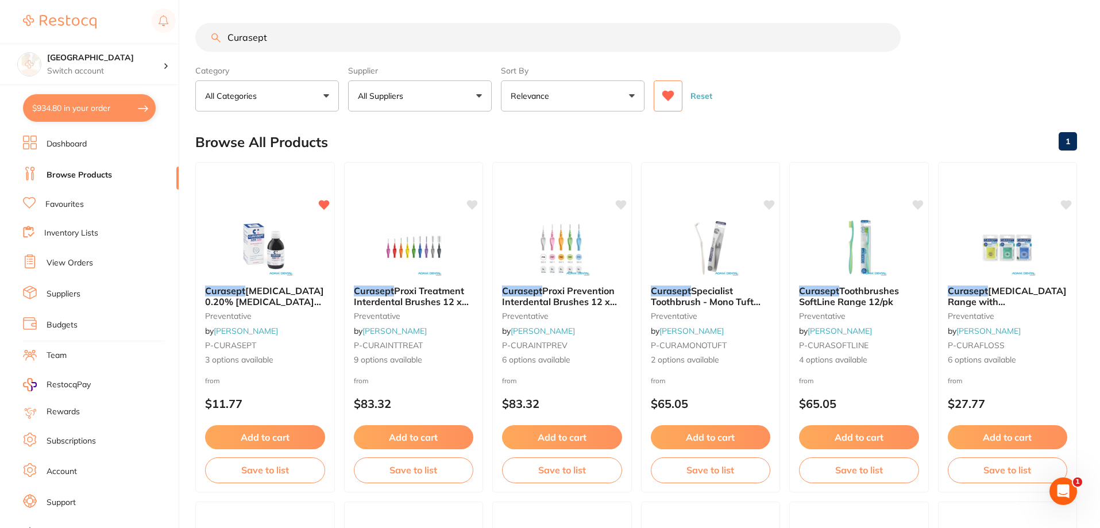
click at [668, 92] on icon at bounding box center [668, 96] width 12 height 10
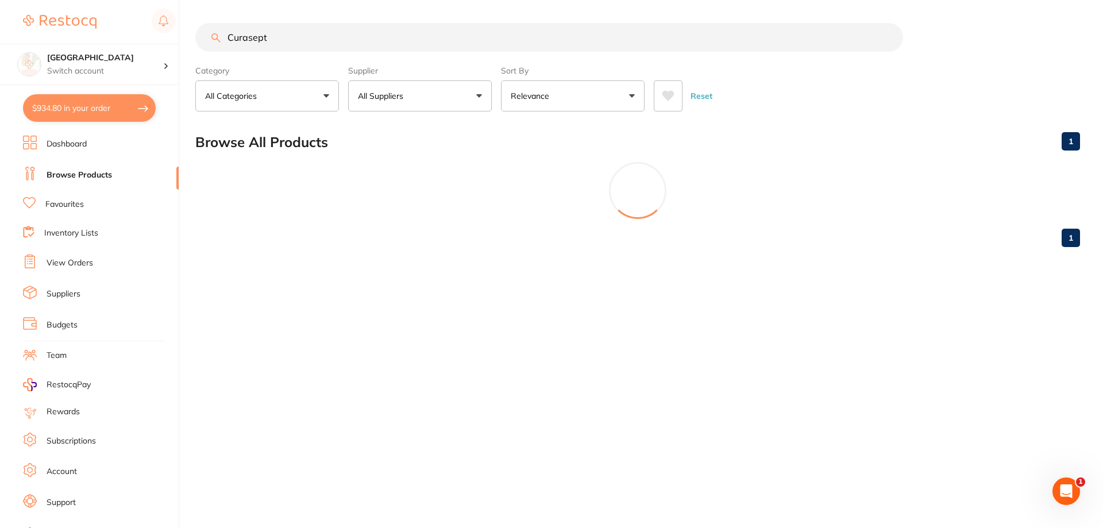
click at [668, 92] on icon at bounding box center [668, 96] width 12 height 10
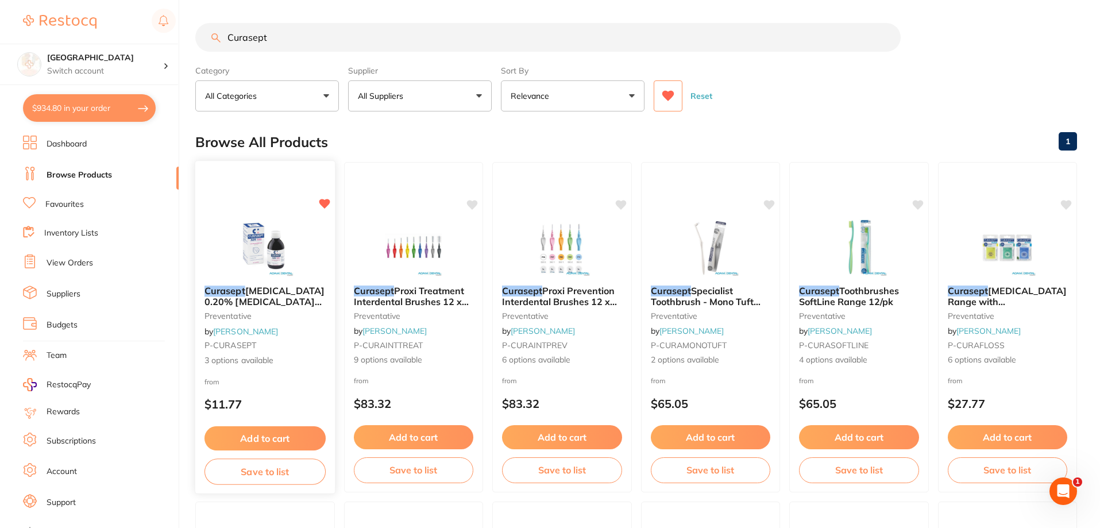
click at [256, 248] on img at bounding box center [264, 247] width 75 height 58
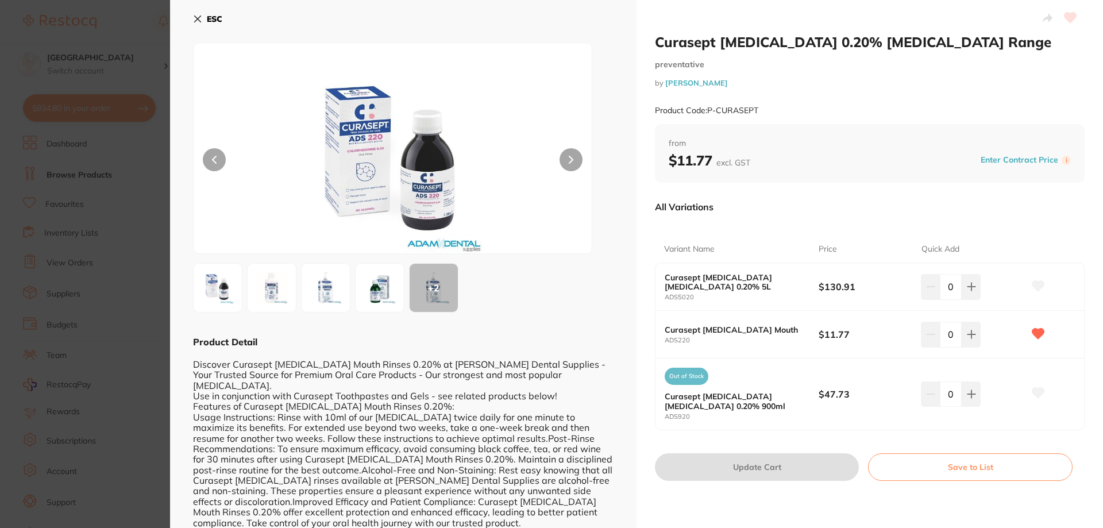
click at [198, 20] on icon at bounding box center [198, 19] width 6 height 6
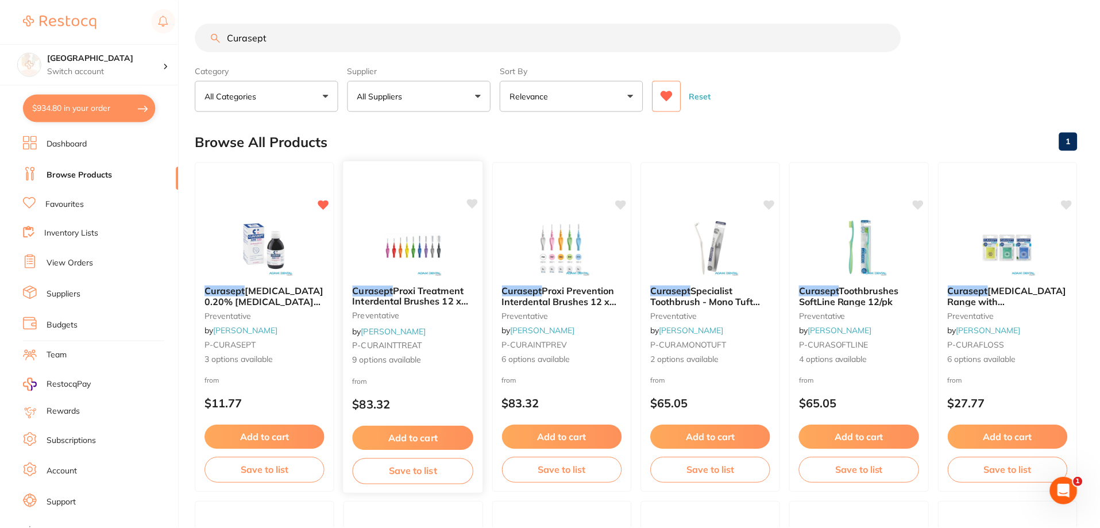
scroll to position [3, 0]
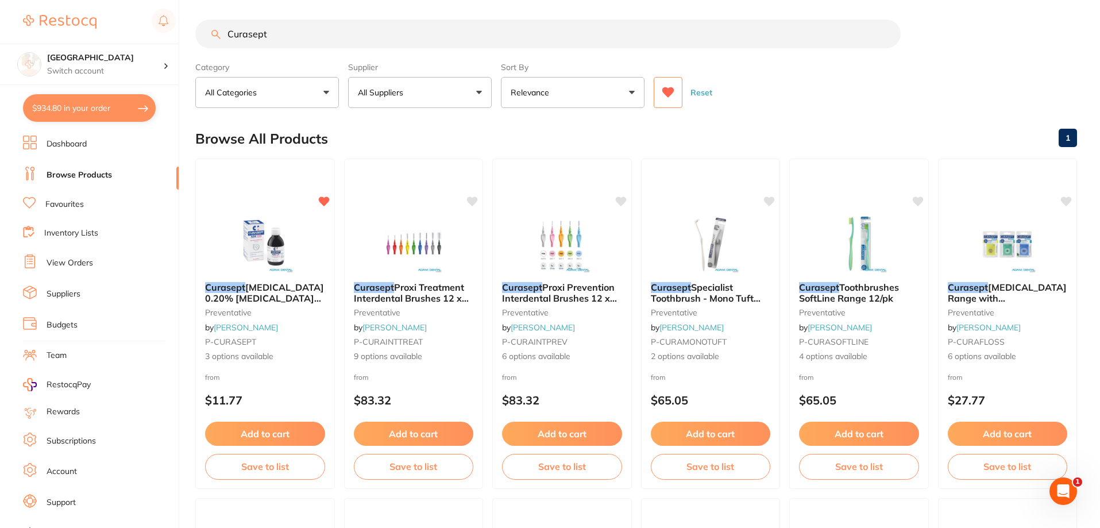
click at [74, 107] on button "$934.80 in your order" at bounding box center [89, 108] width 133 height 28
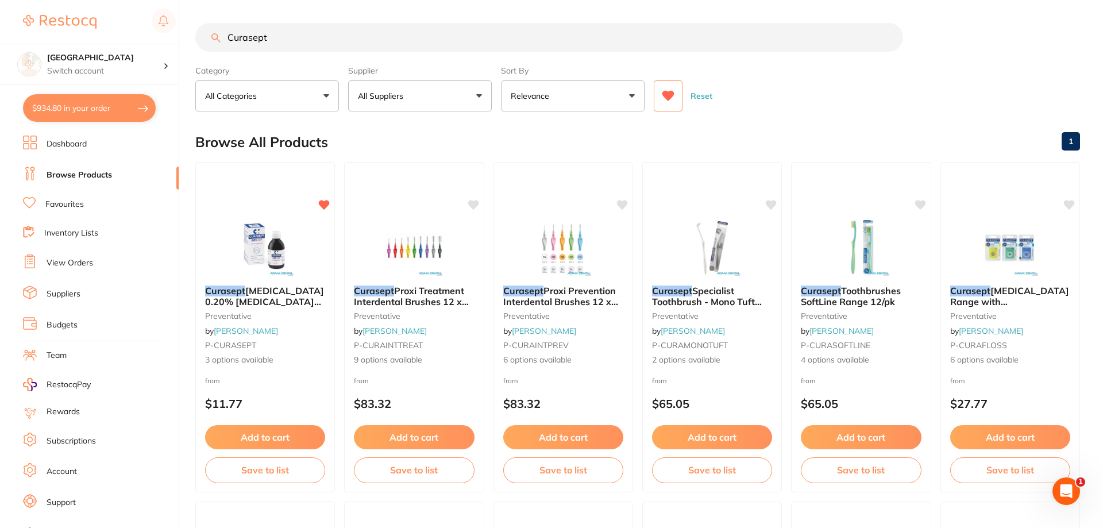
checkbox input "true"
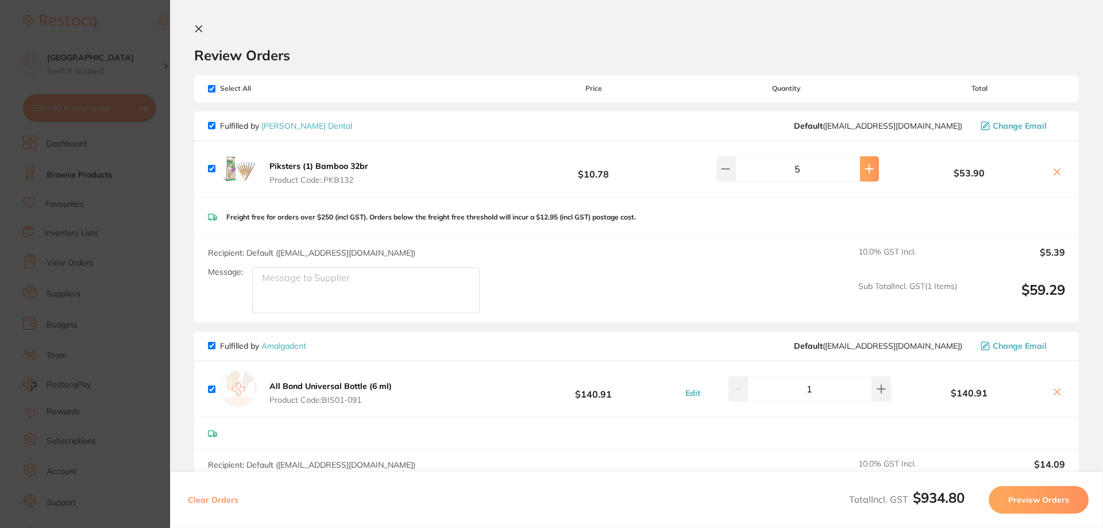
click at [865, 169] on icon at bounding box center [868, 168] width 7 height 7
click at [729, 175] on button at bounding box center [725, 168] width 19 height 25
type input "6"
click at [197, 27] on icon at bounding box center [199, 29] width 6 height 6
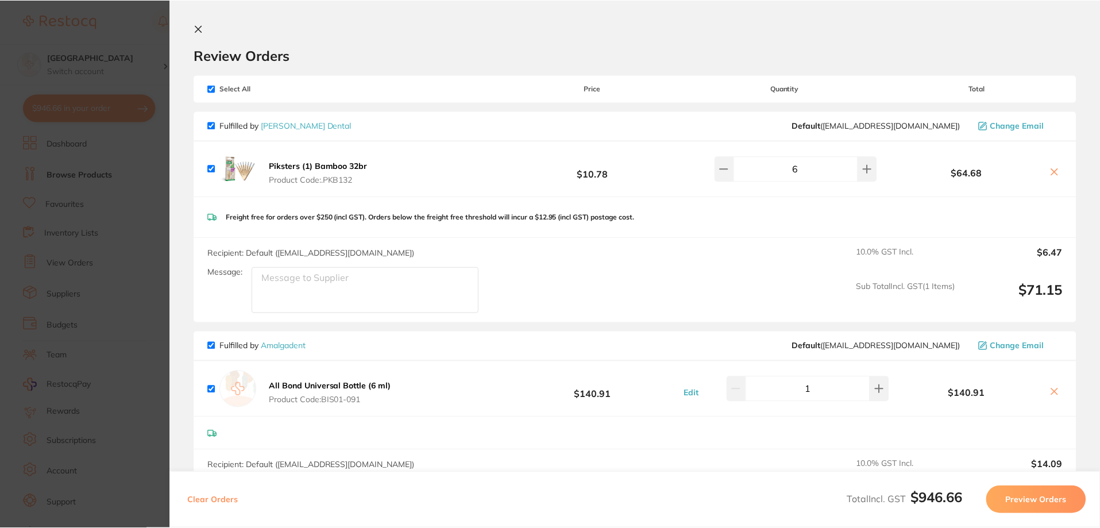
scroll to position [3, 0]
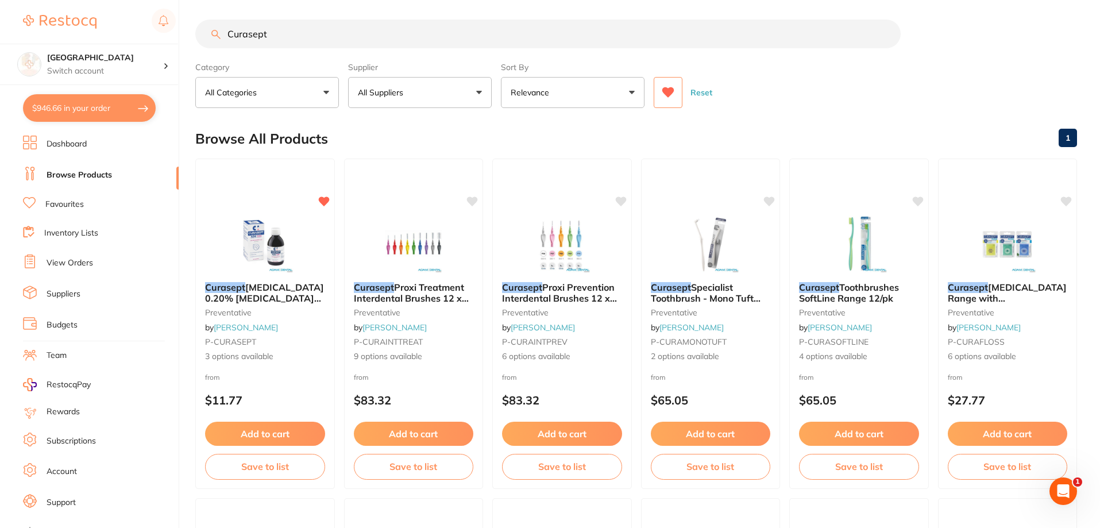
drag, startPoint x: 306, startPoint y: 35, endPoint x: 179, endPoint y: 4, distance: 130.6
click at [180, 5] on div "$946.66 Katoomba Dental Centre Switch account Katoomba Dental Centre $946.66 in…" at bounding box center [550, 261] width 1100 height 528
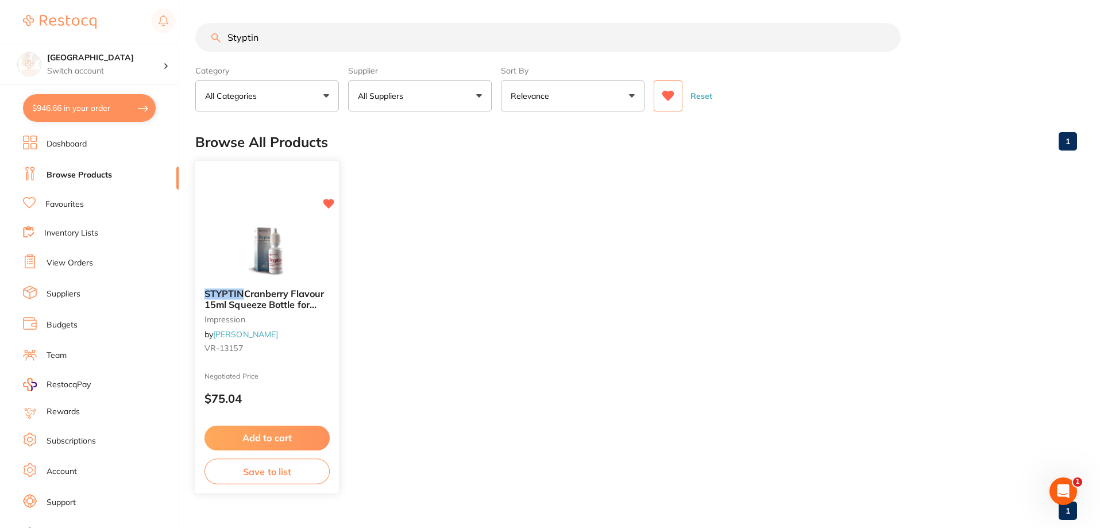
scroll to position [0, 0]
type input "Styptin"
